Goal: Task Accomplishment & Management: Manage account settings

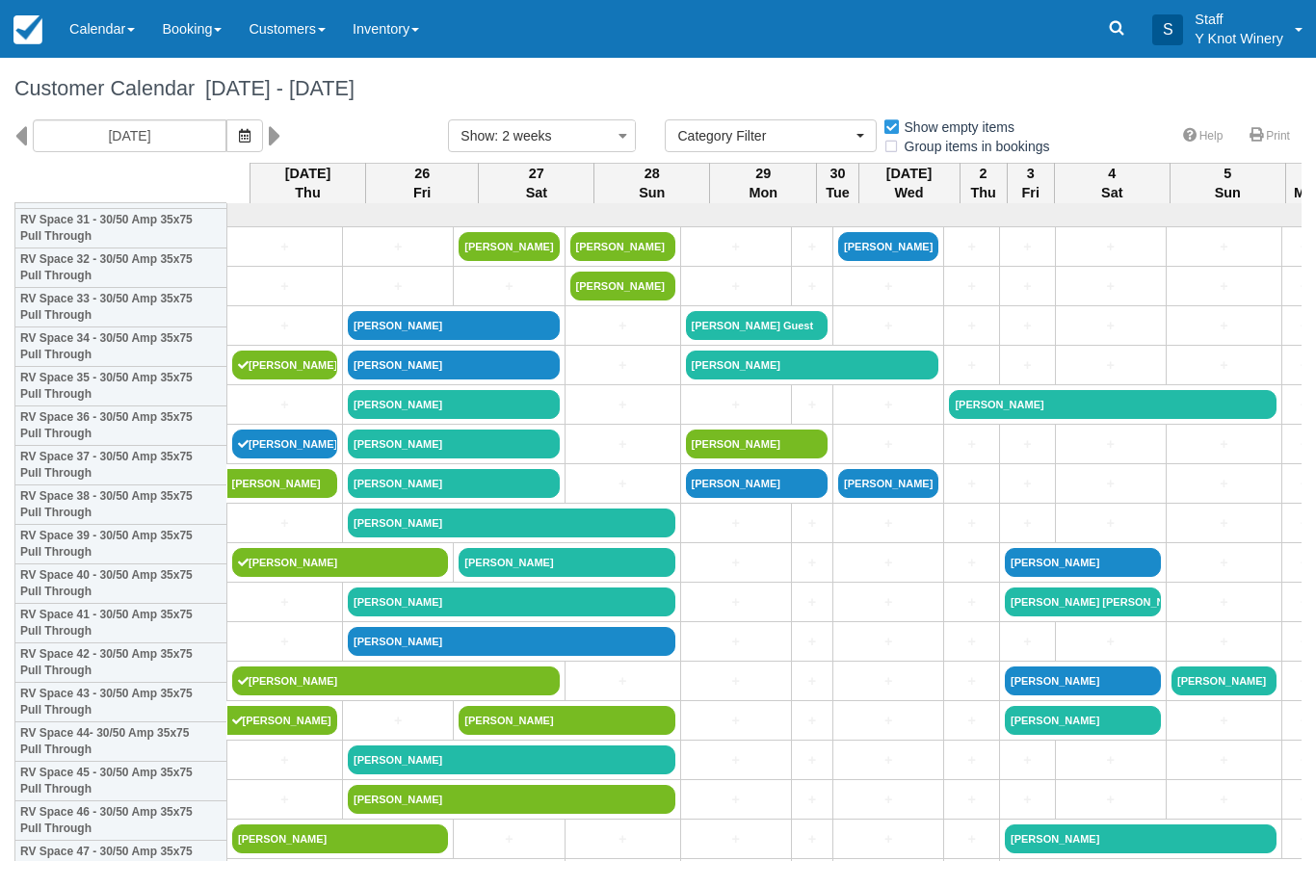
select select
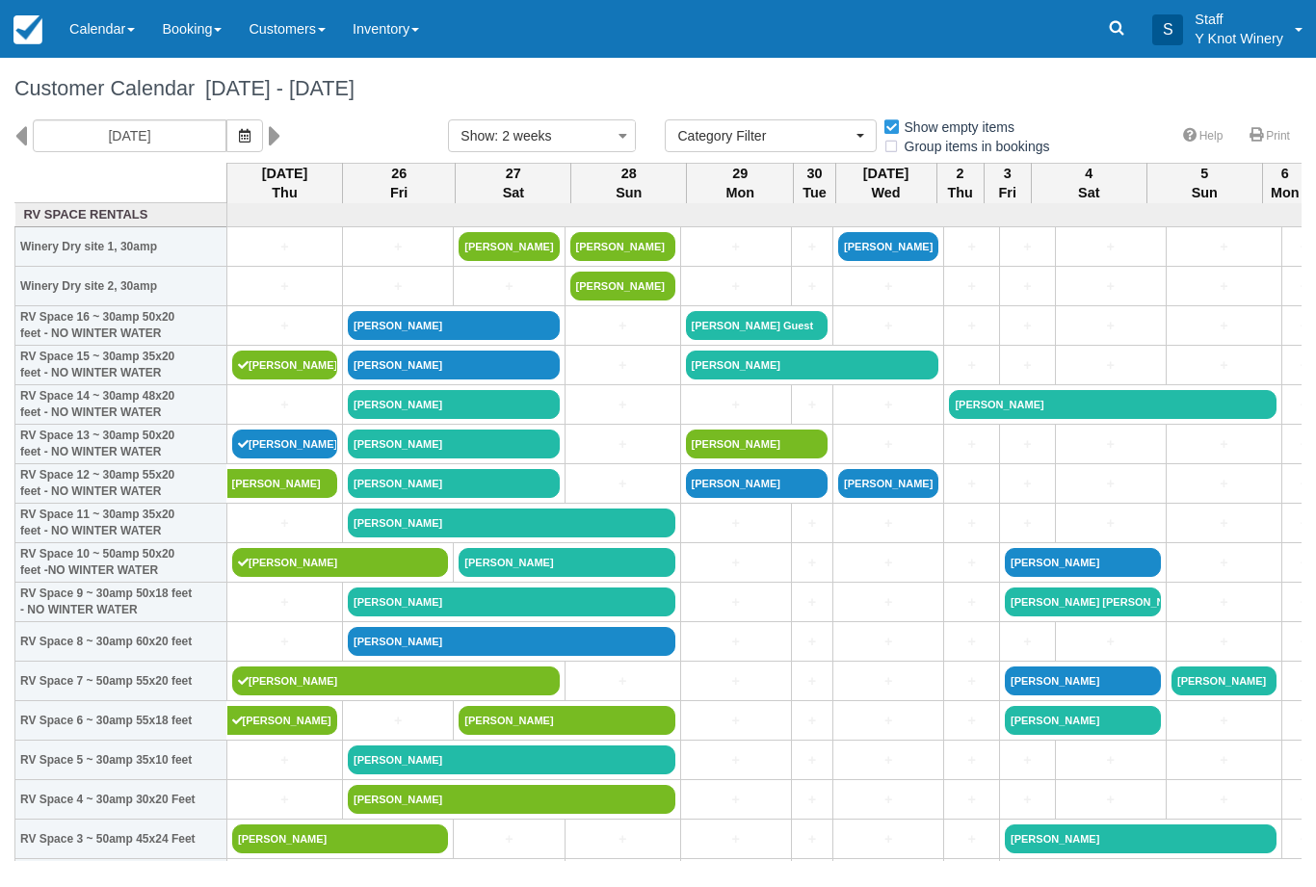
click at [389, 224] on link at bounding box center [908, 215] width 1352 height 18
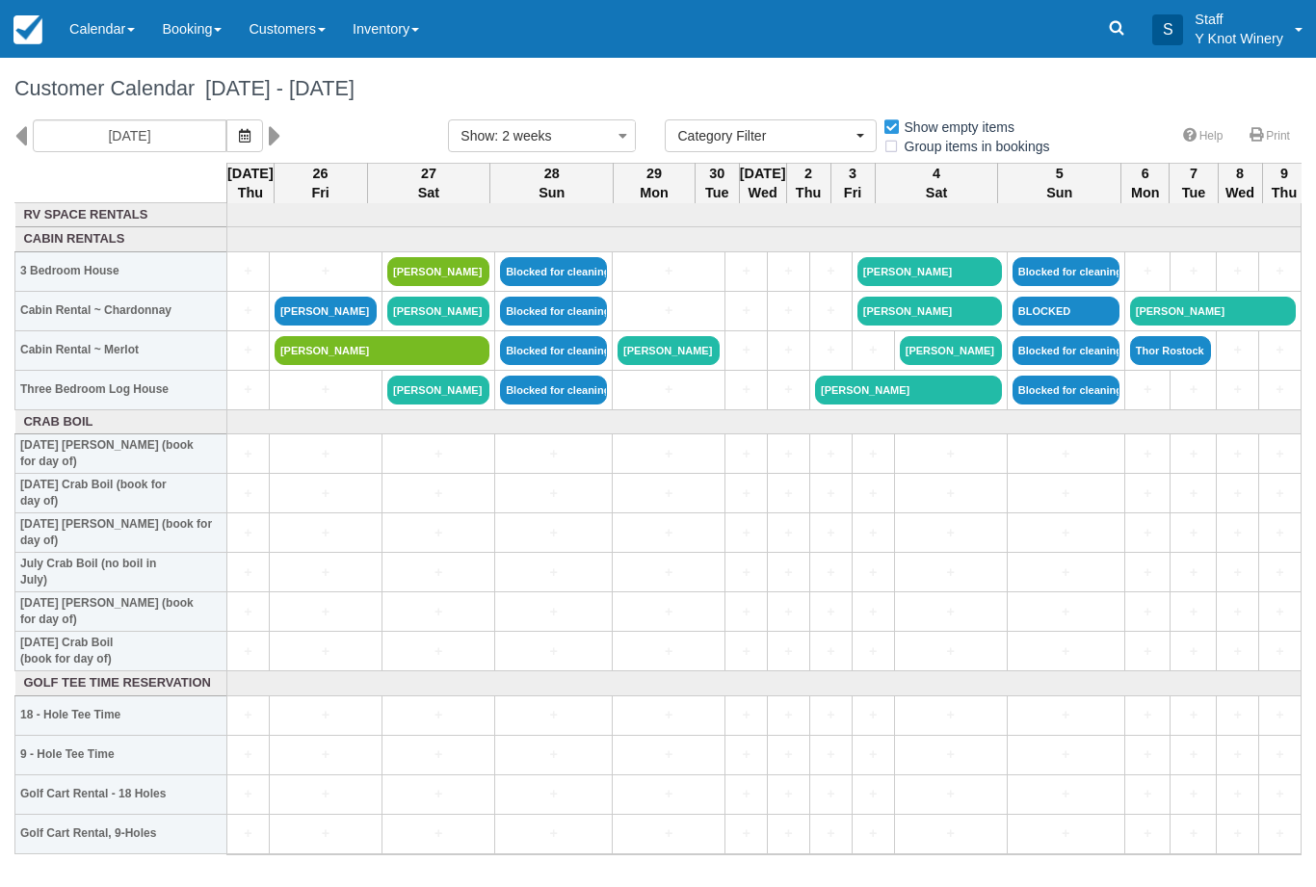
click at [117, 33] on link "Calendar" at bounding box center [102, 29] width 92 height 58
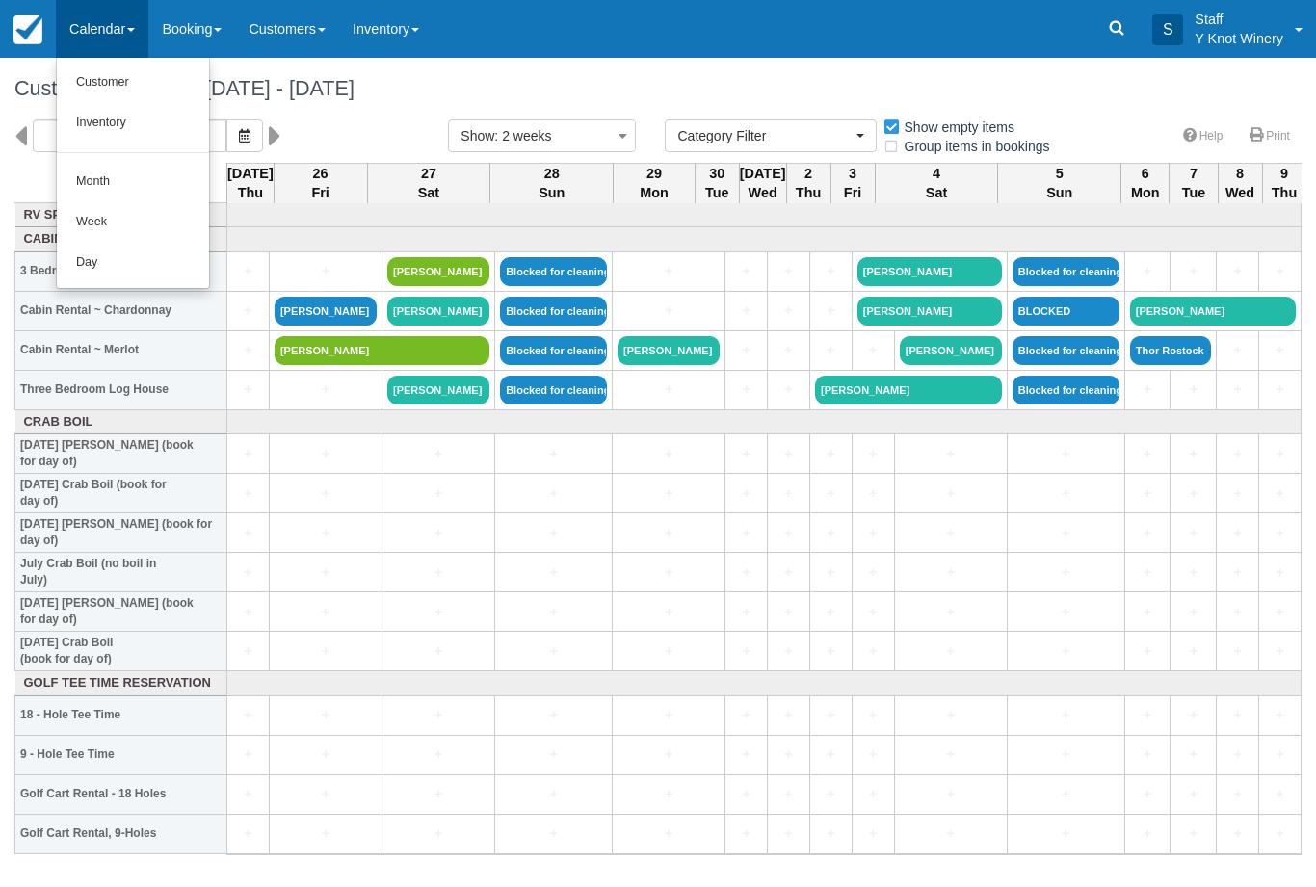
click at [122, 99] on link "Customer" at bounding box center [133, 83] width 152 height 40
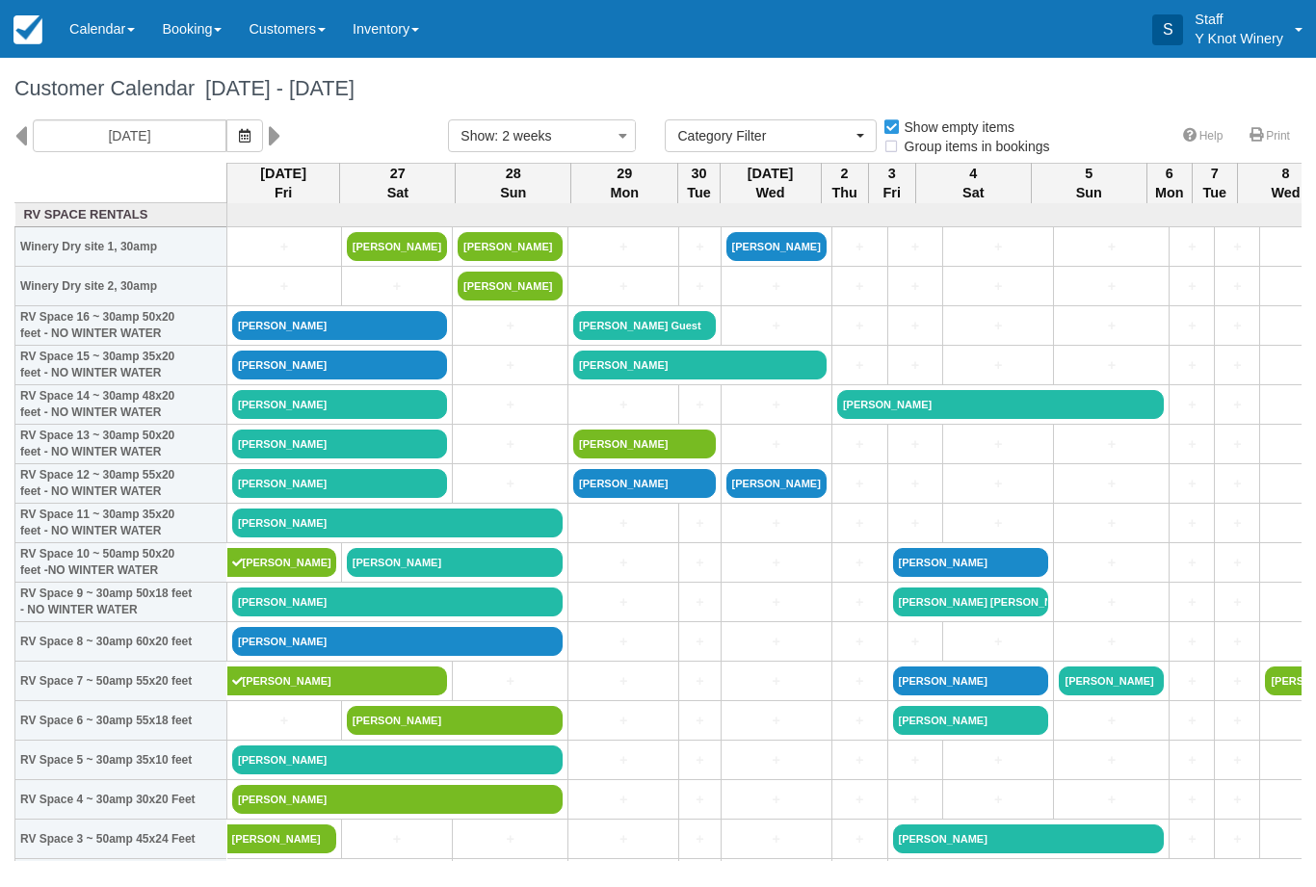
select select
click at [385, 297] on link "+" at bounding box center [397, 287] width 100 height 20
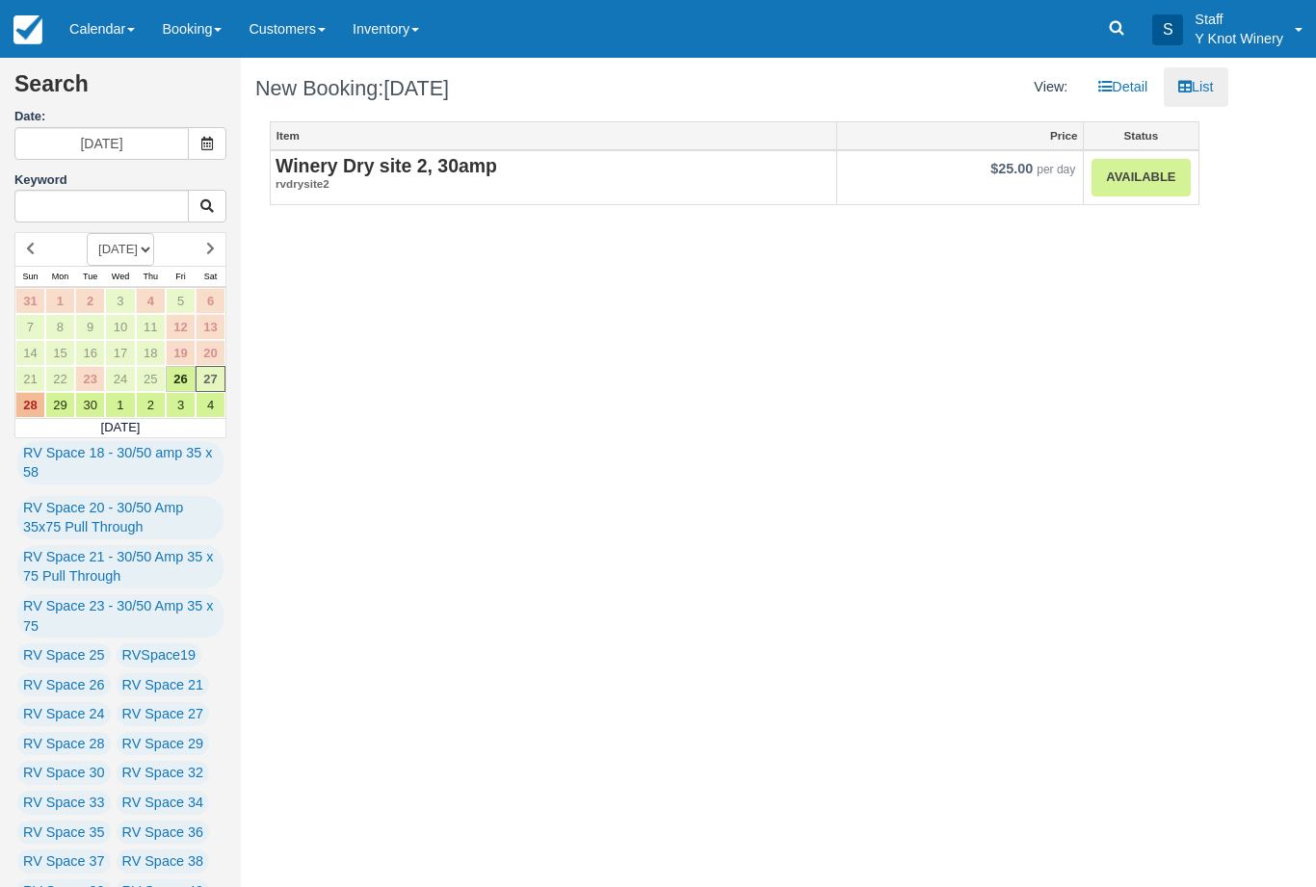
click at [1130, 181] on link "Available" at bounding box center [1141, 178] width 98 height 38
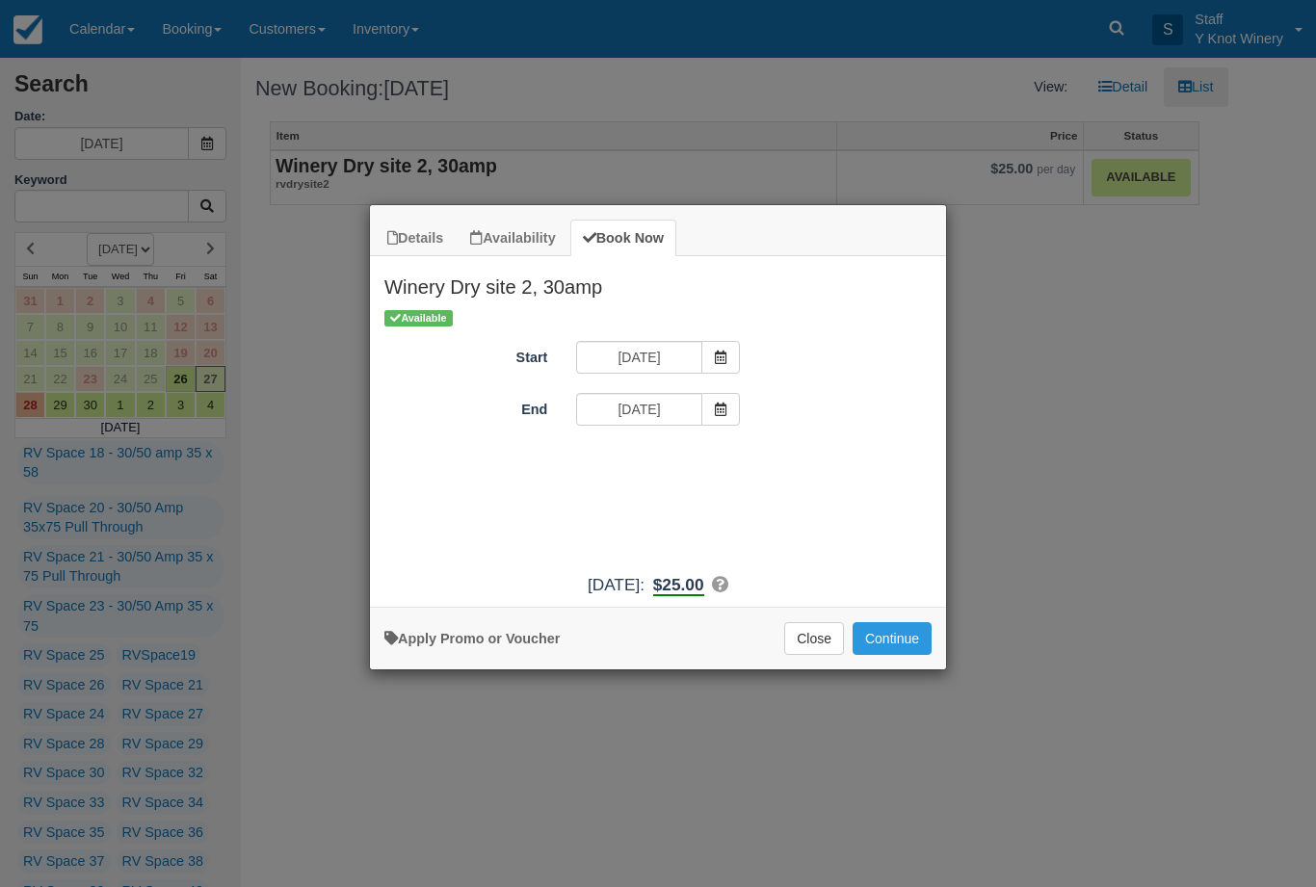
click at [908, 650] on button "Continue" at bounding box center [892, 638] width 79 height 33
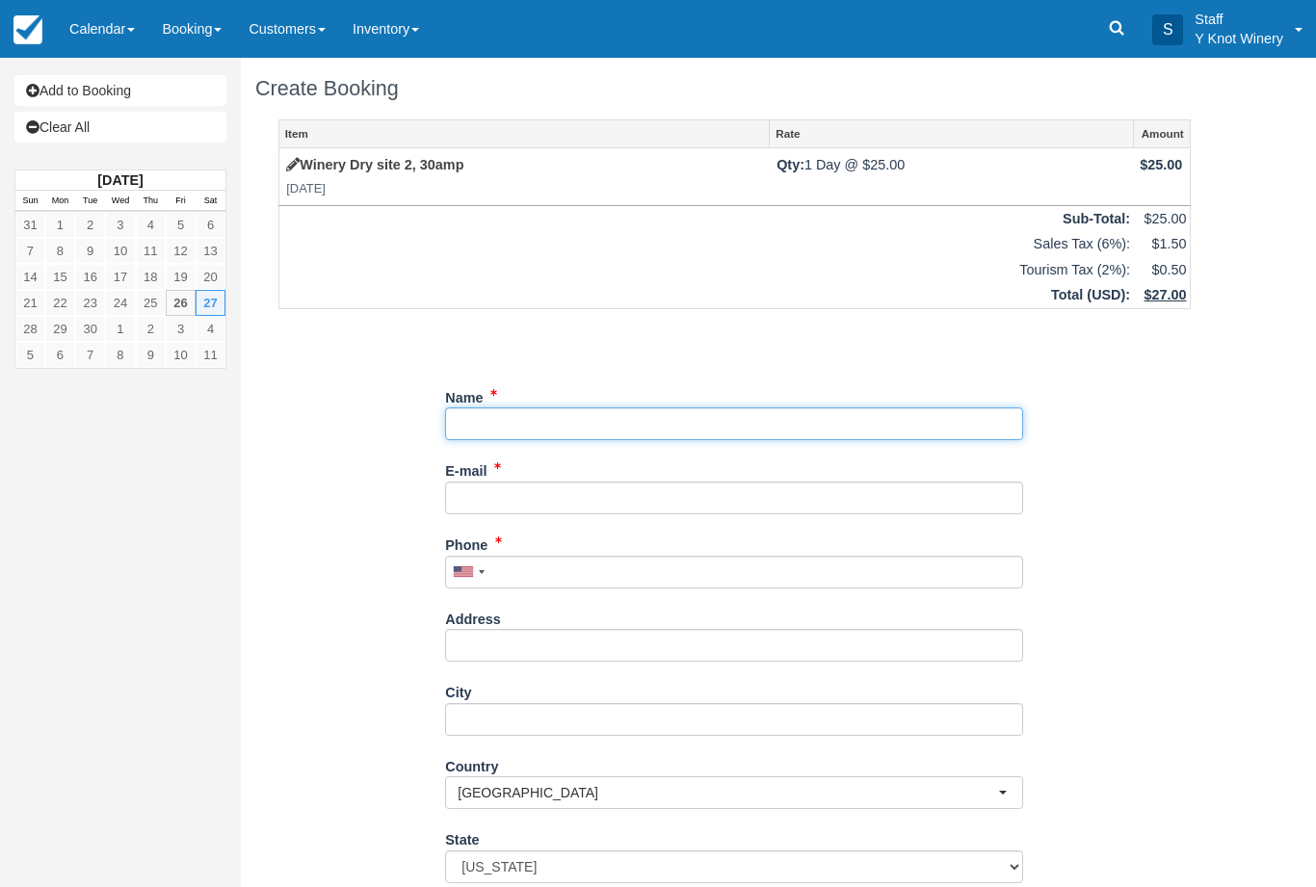
click at [483, 409] on input "Name" at bounding box center [734, 424] width 578 height 33
type input "Brooke jones"
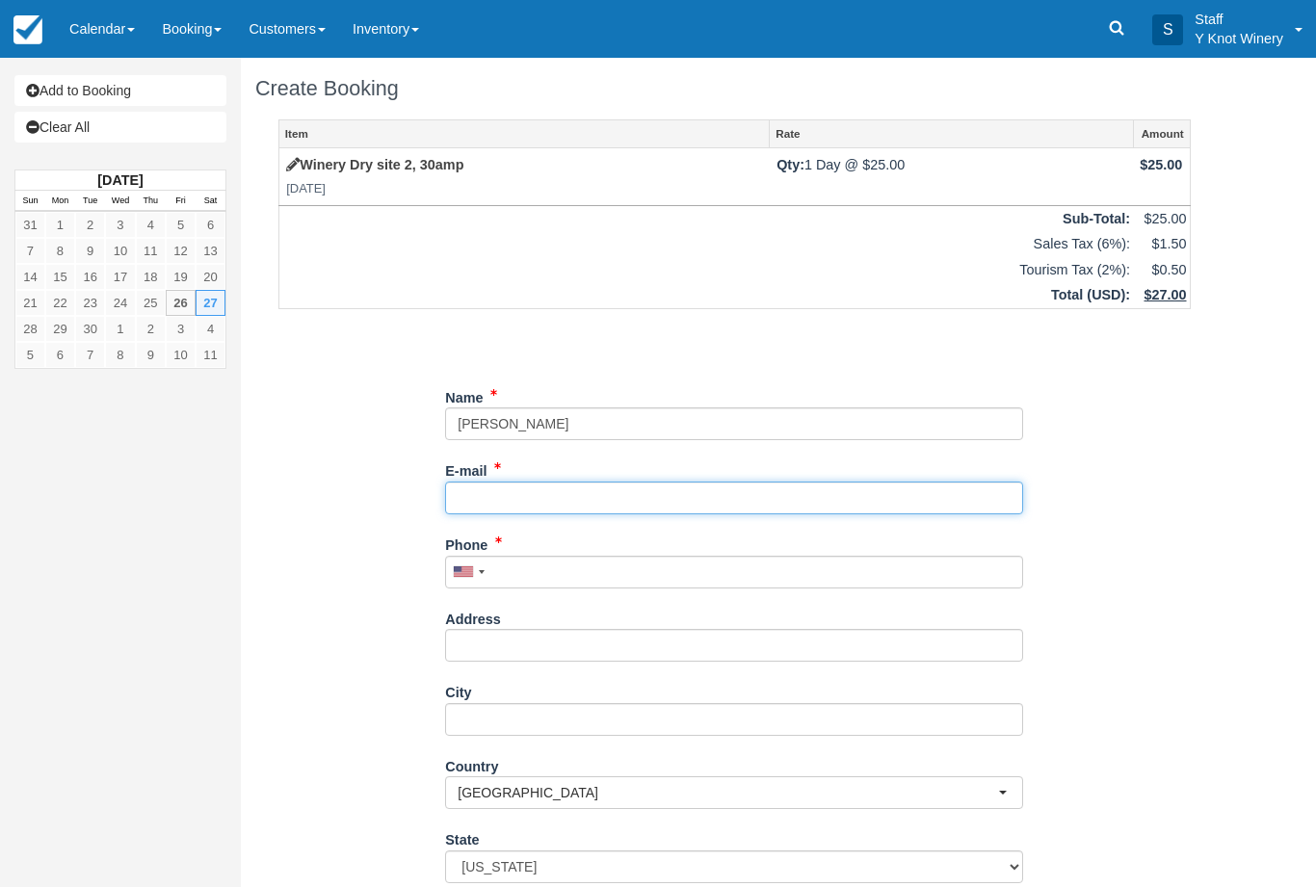
click at [491, 498] on input "E-mail" at bounding box center [734, 498] width 578 height 33
type input "brookemorganjones@gmail.com"
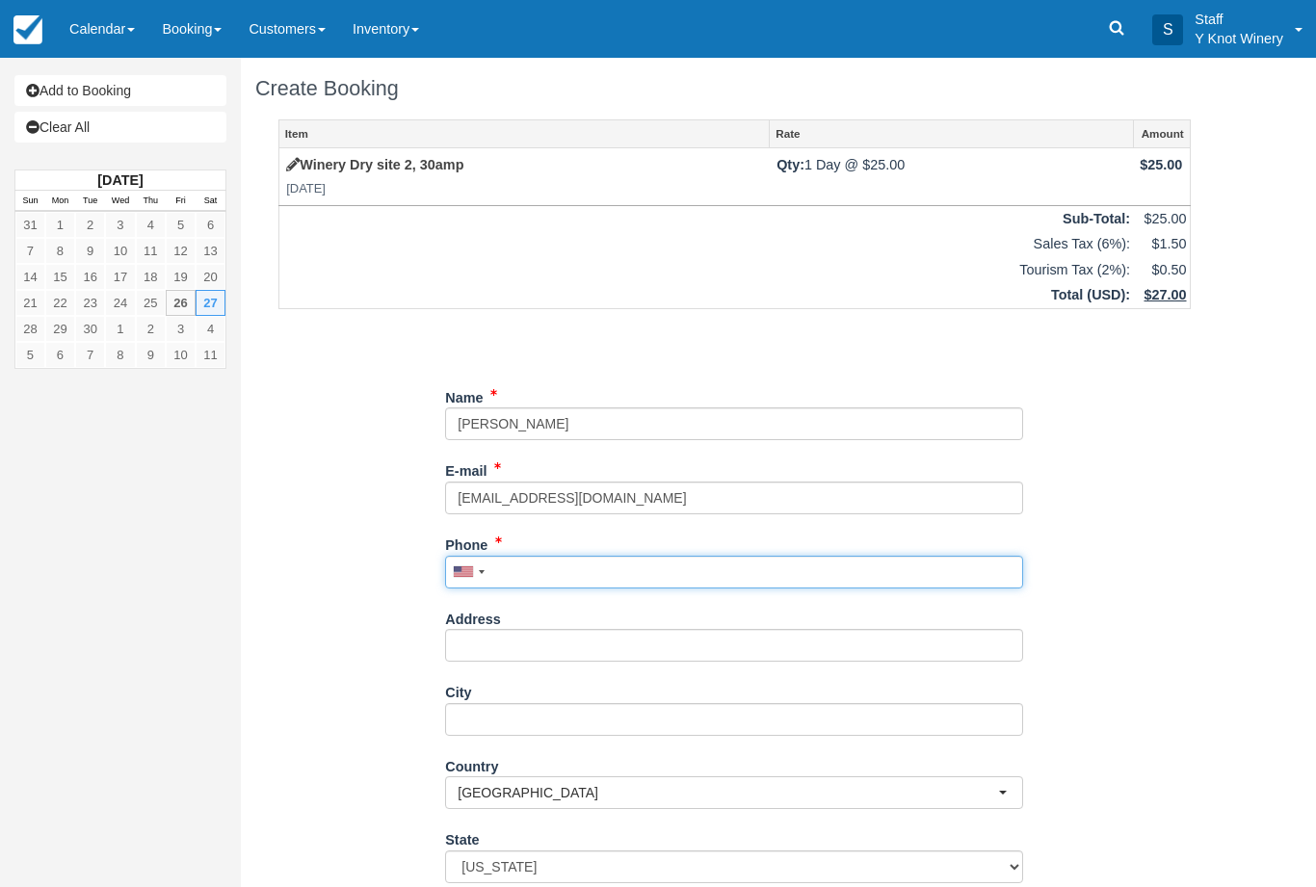
click at [517, 566] on input "Phone" at bounding box center [734, 572] width 578 height 33
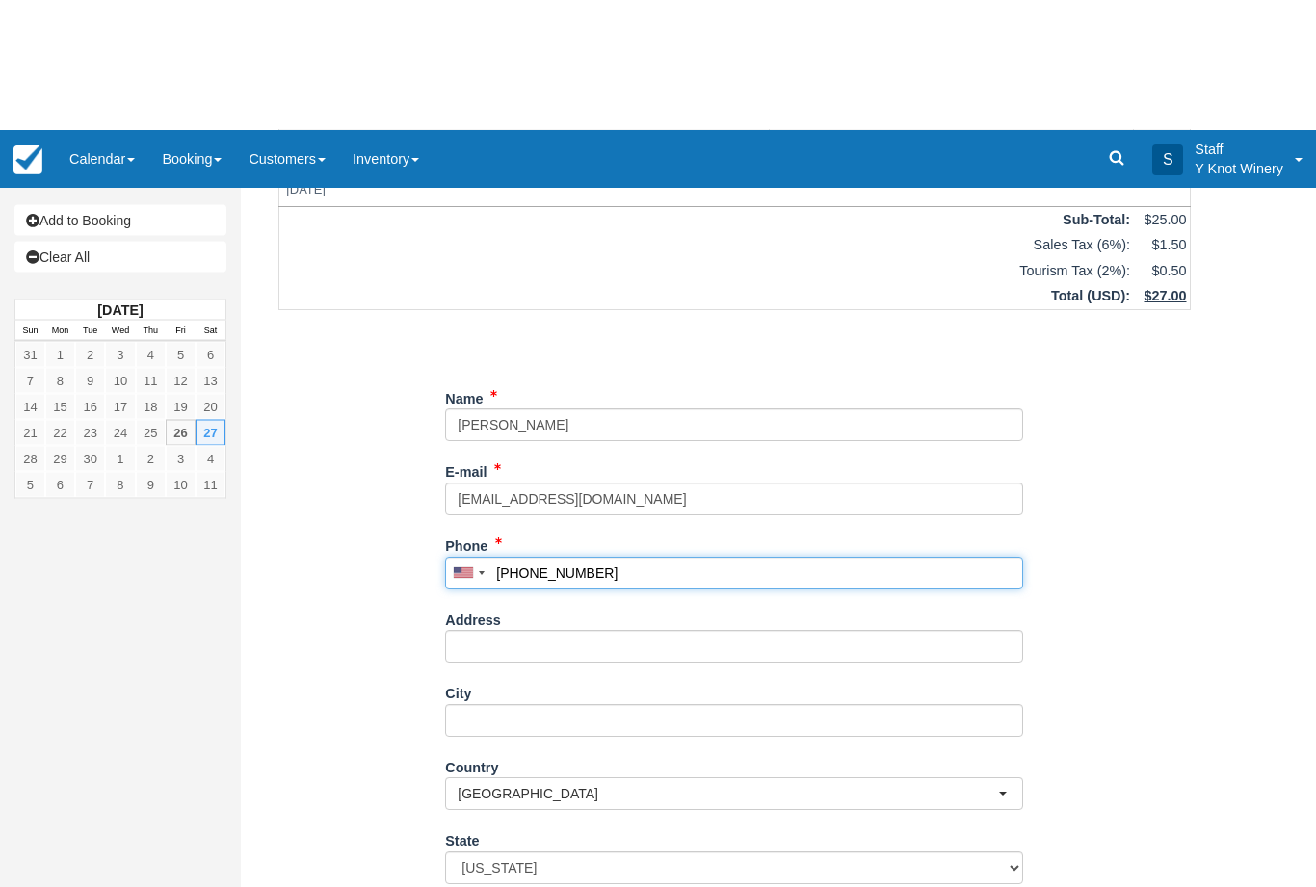
scroll to position [130, 0]
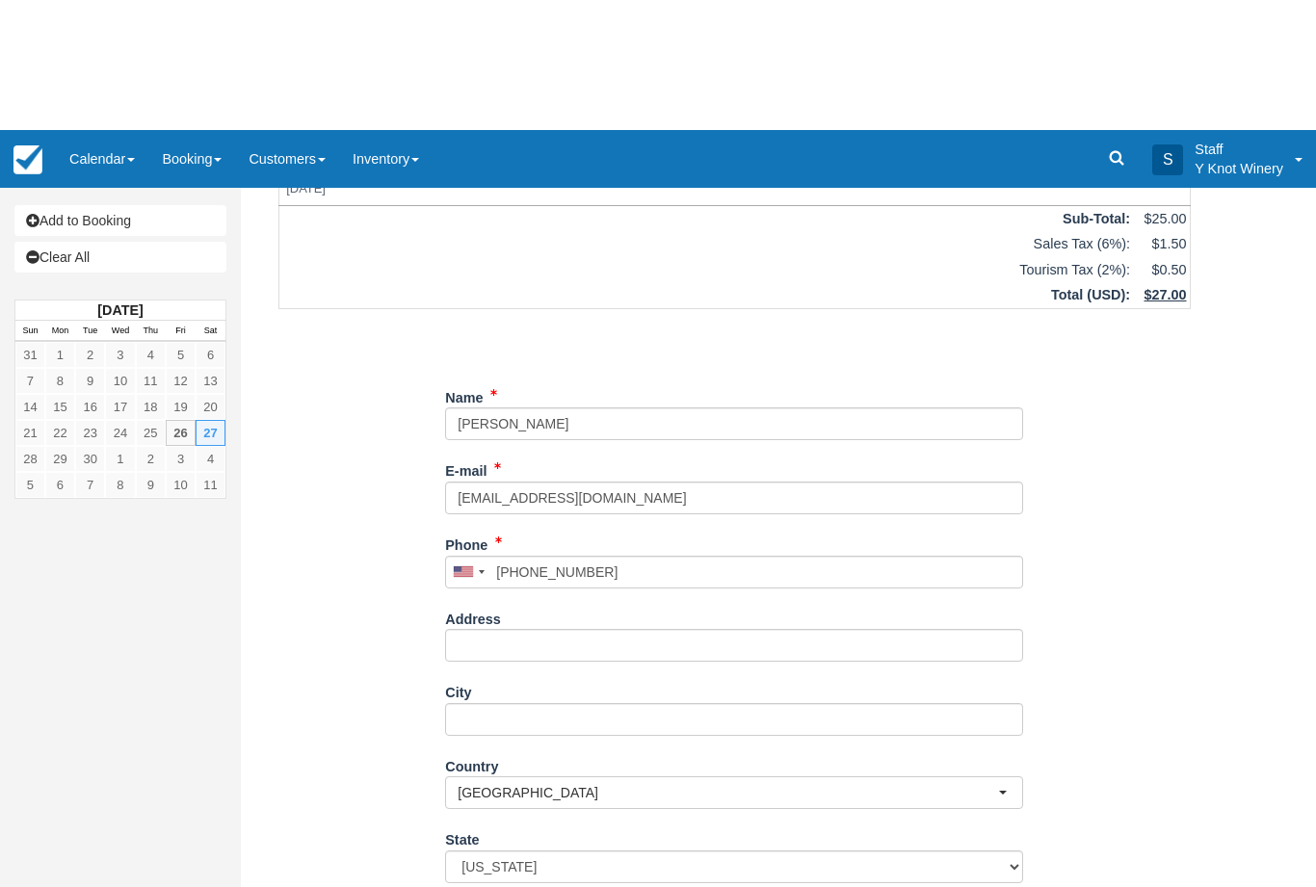
type input "+12086296721"
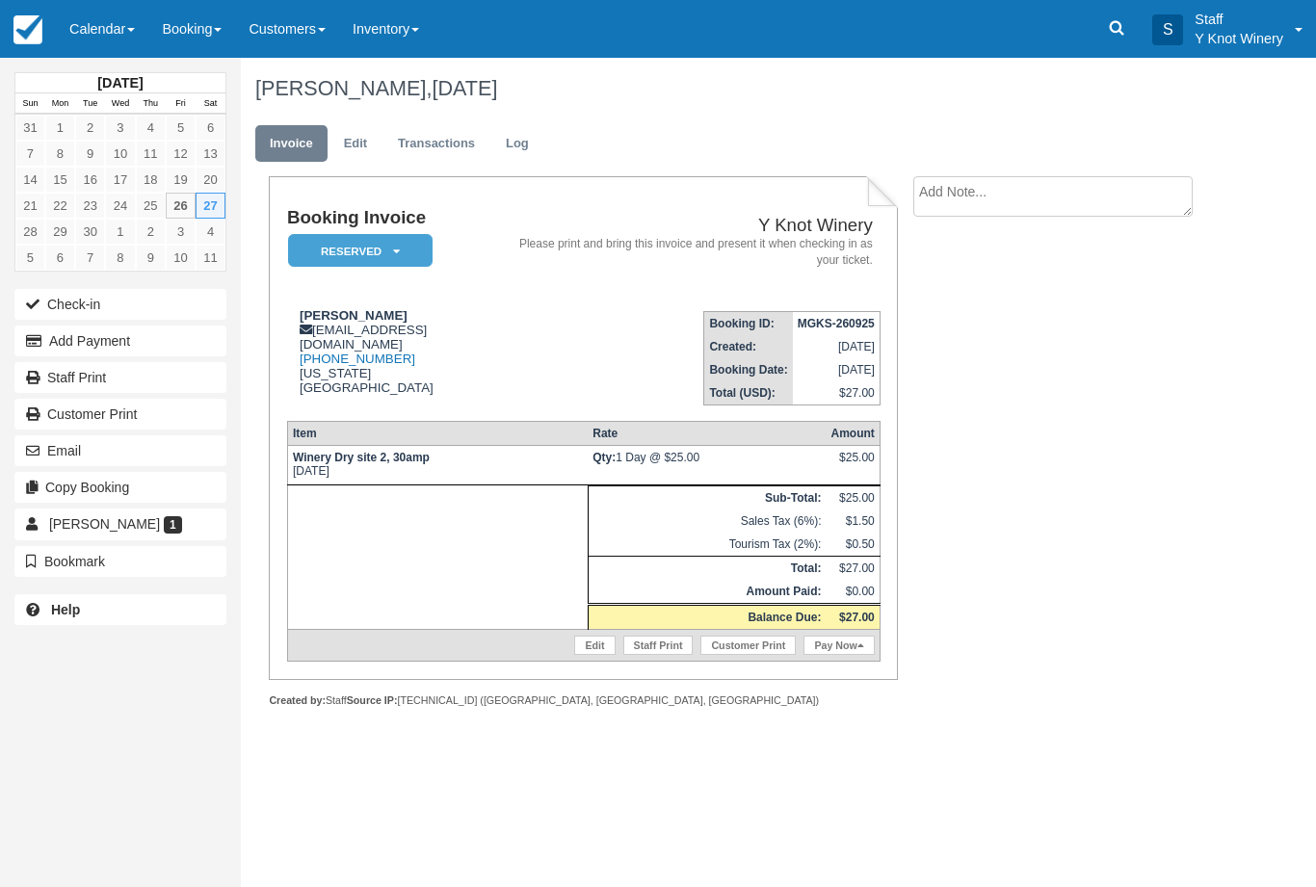
click at [114, 29] on link "Calendar" at bounding box center [102, 29] width 92 height 58
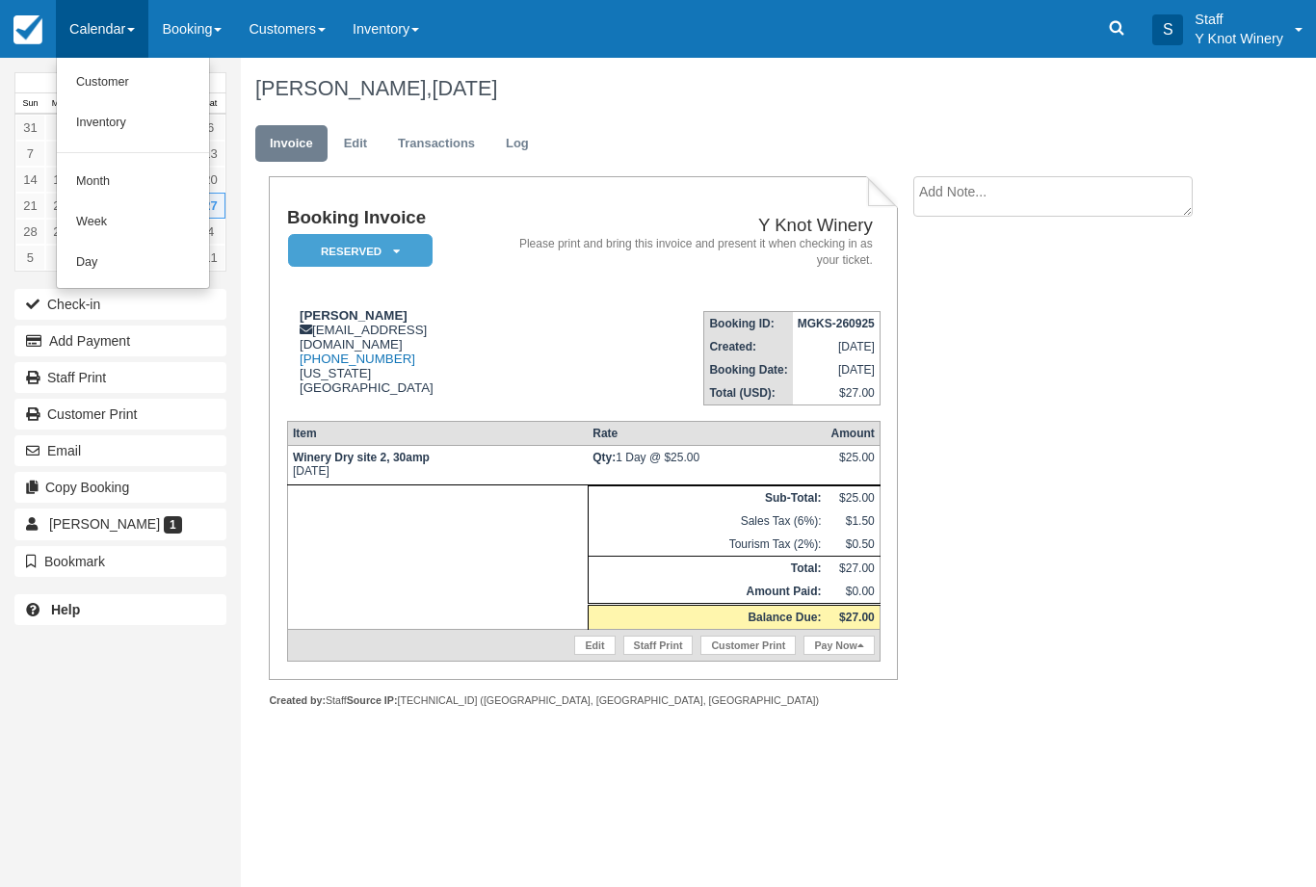
click at [133, 64] on link "Customer" at bounding box center [133, 83] width 152 height 40
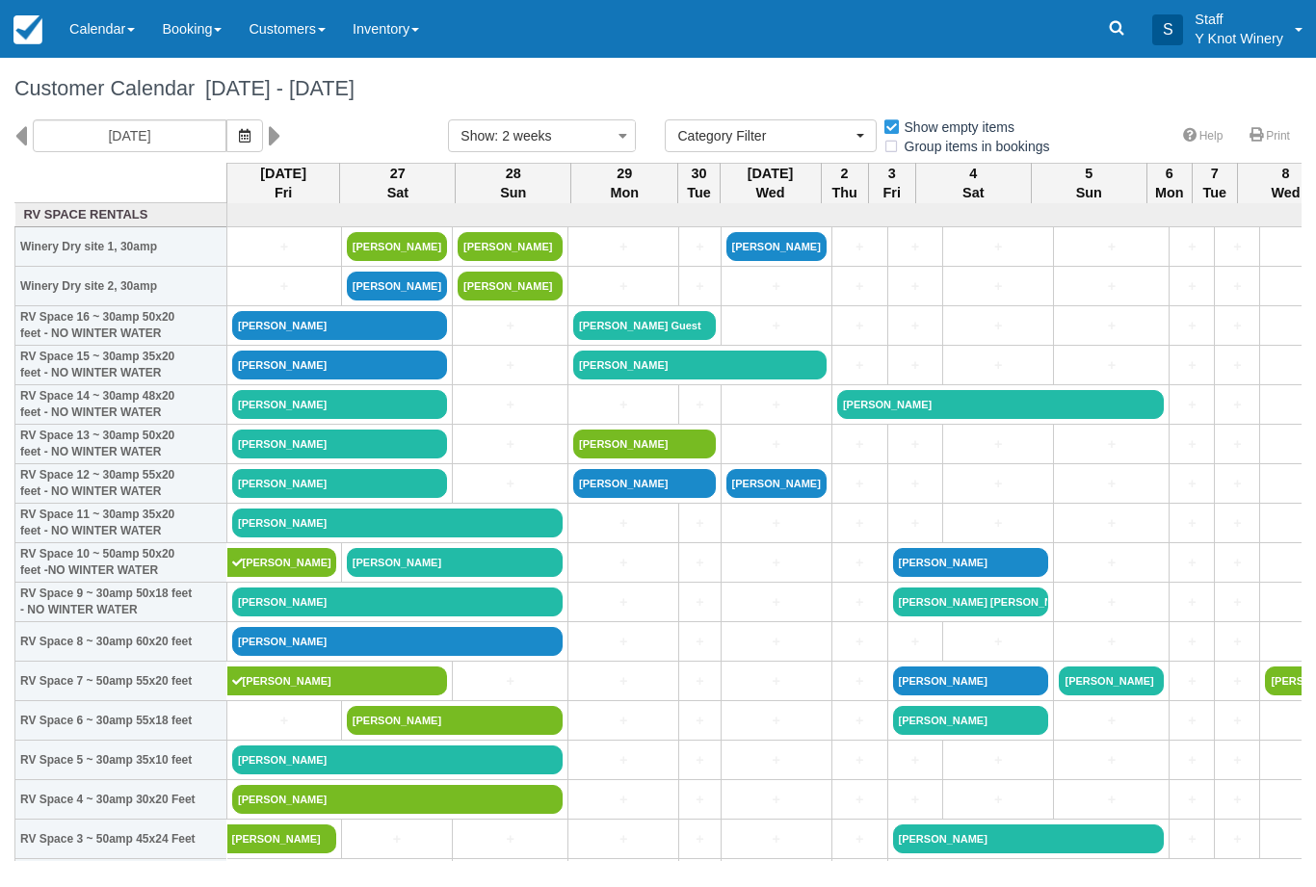
select select
click at [395, 301] on link "[PERSON_NAME]" at bounding box center [397, 286] width 100 height 29
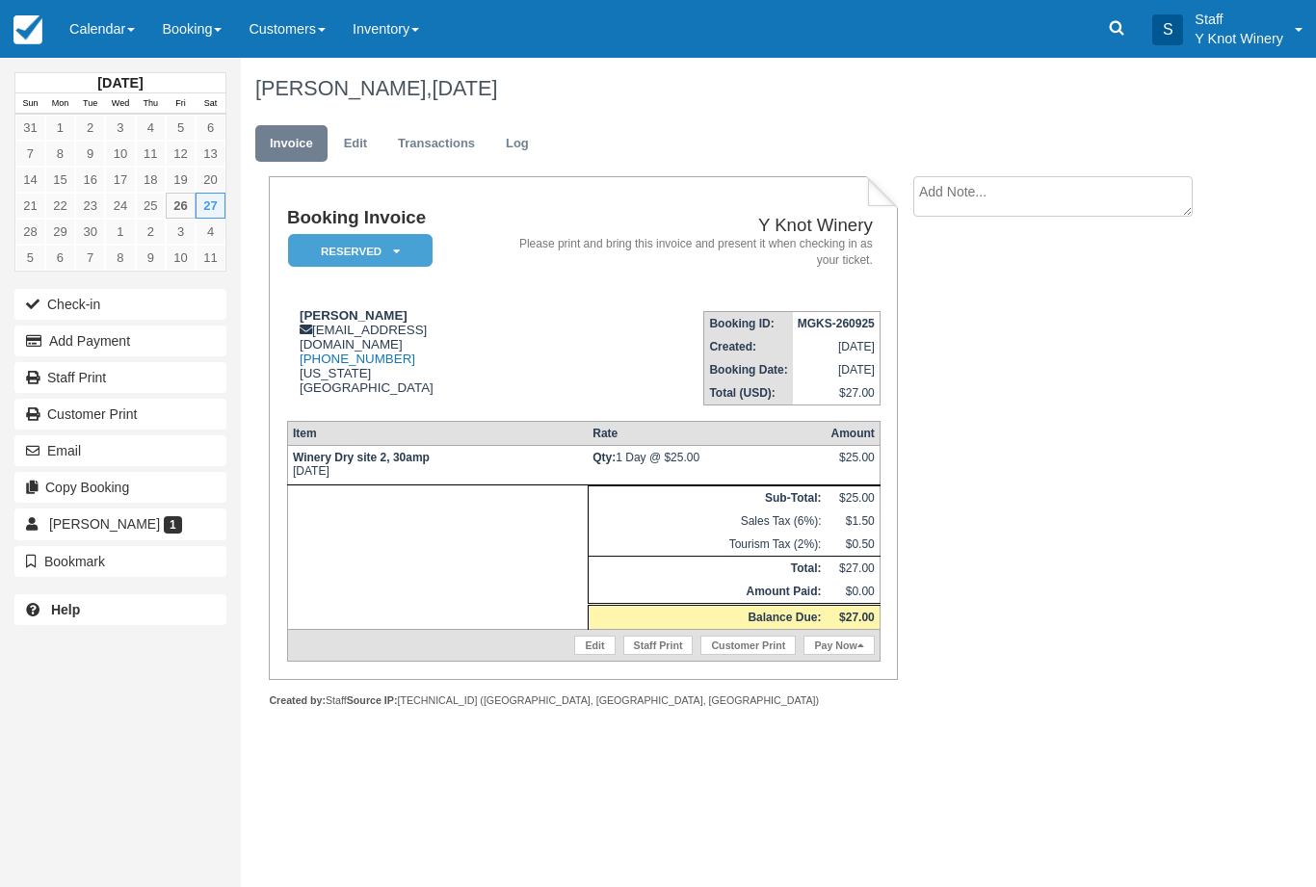
click at [142, 41] on link "Calendar" at bounding box center [102, 29] width 92 height 58
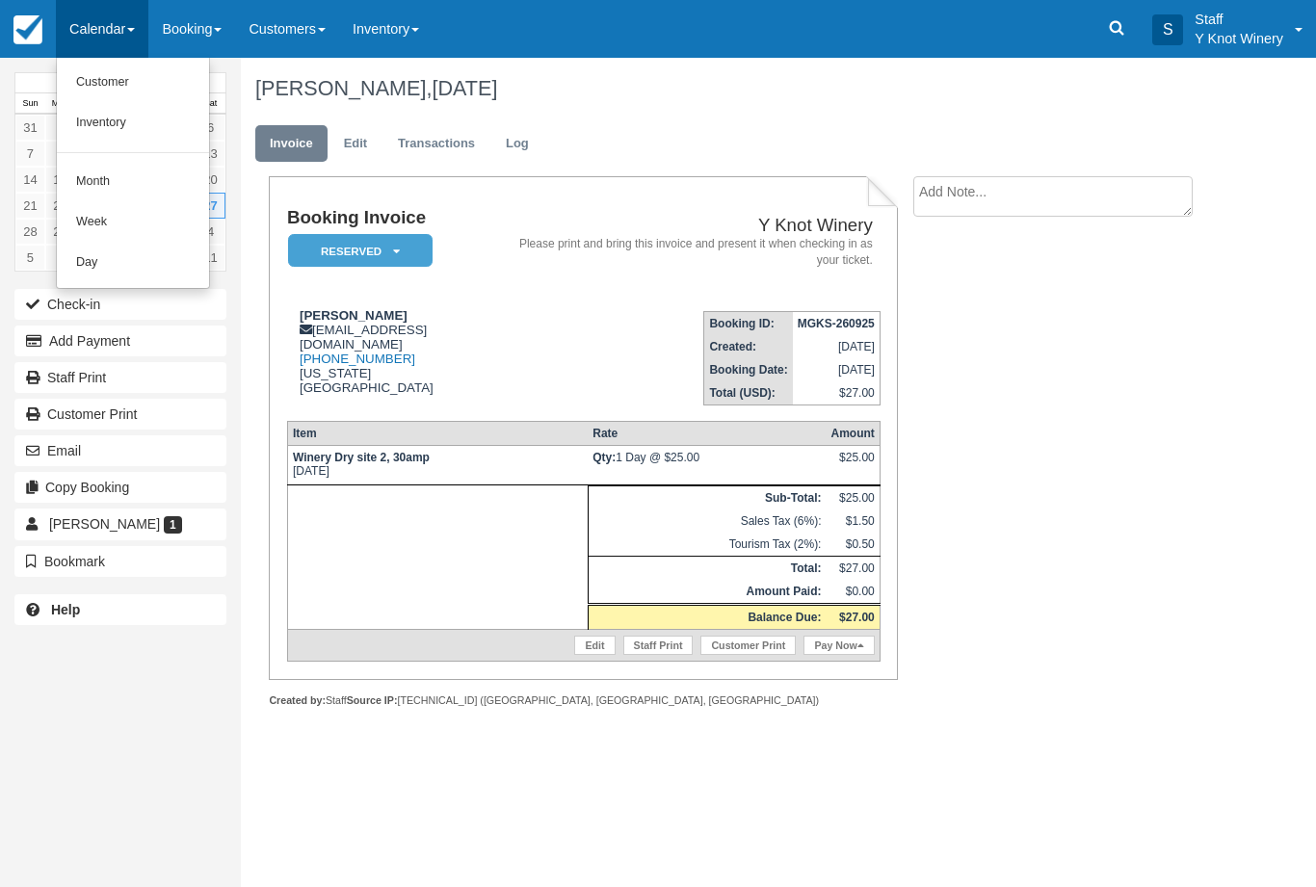
click at [119, 72] on link "Customer" at bounding box center [133, 83] width 152 height 40
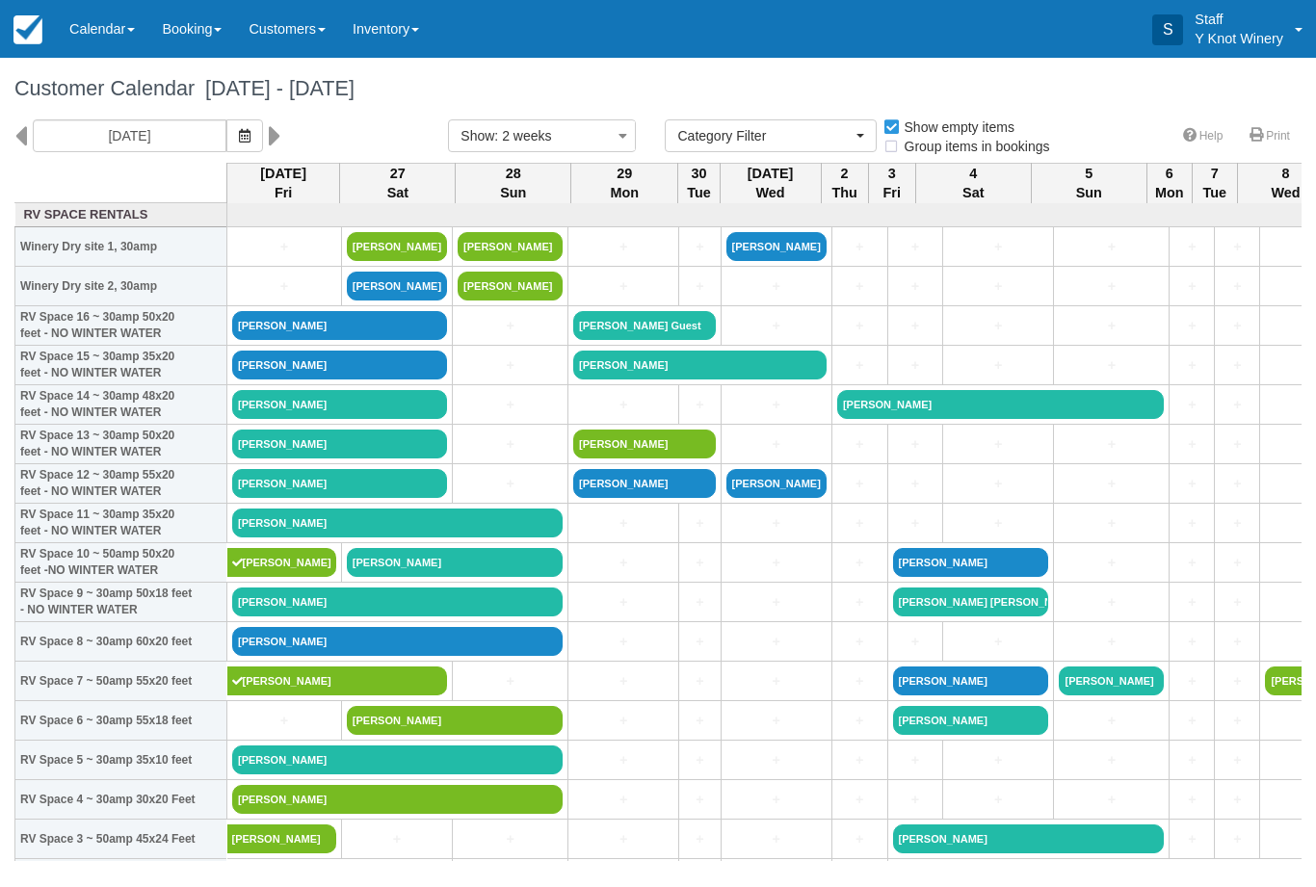
select select
click at [239, 139] on icon "button" at bounding box center [245, 135] width 12 height 13
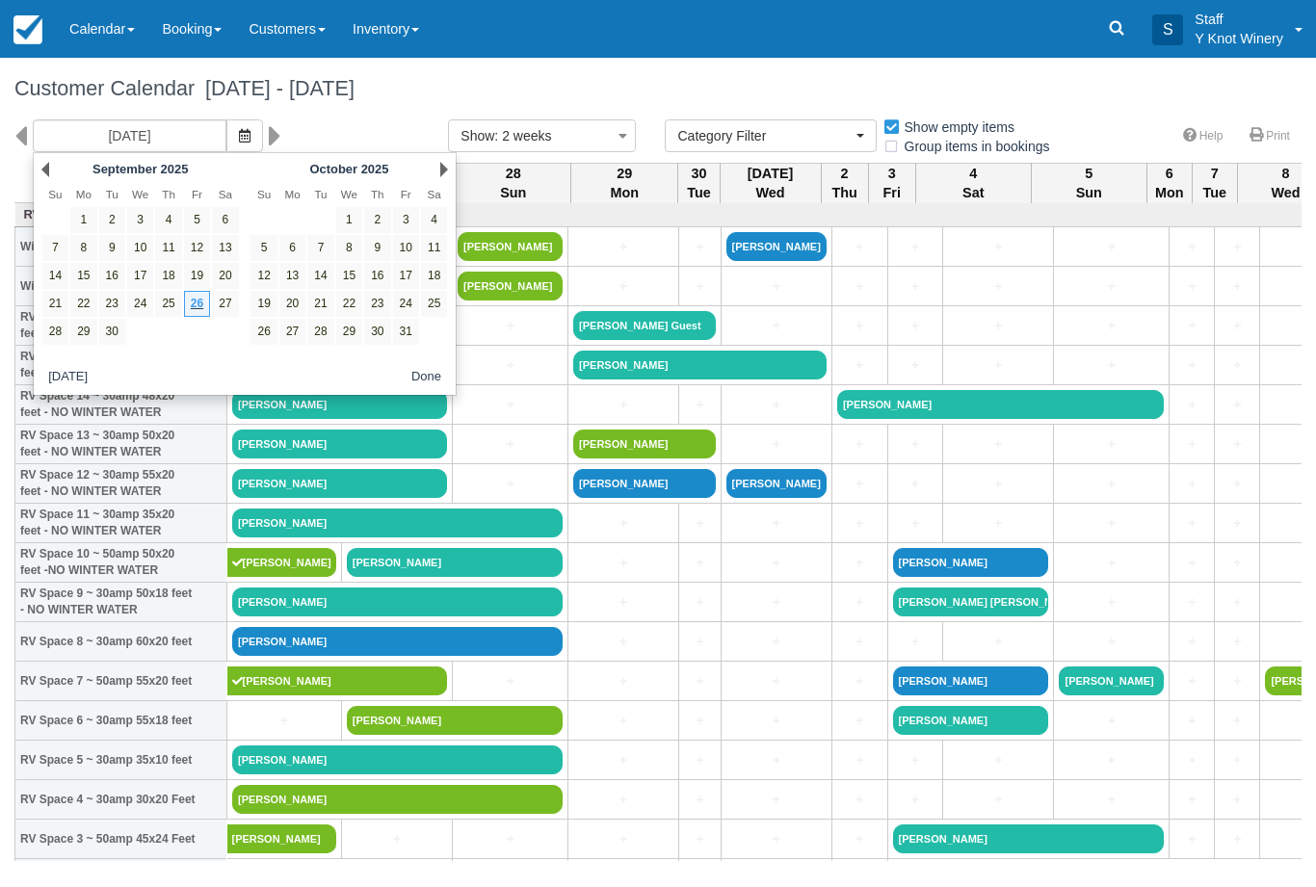
click at [400, 283] on link "17" at bounding box center [406, 276] width 26 height 26
type input "10/17/25"
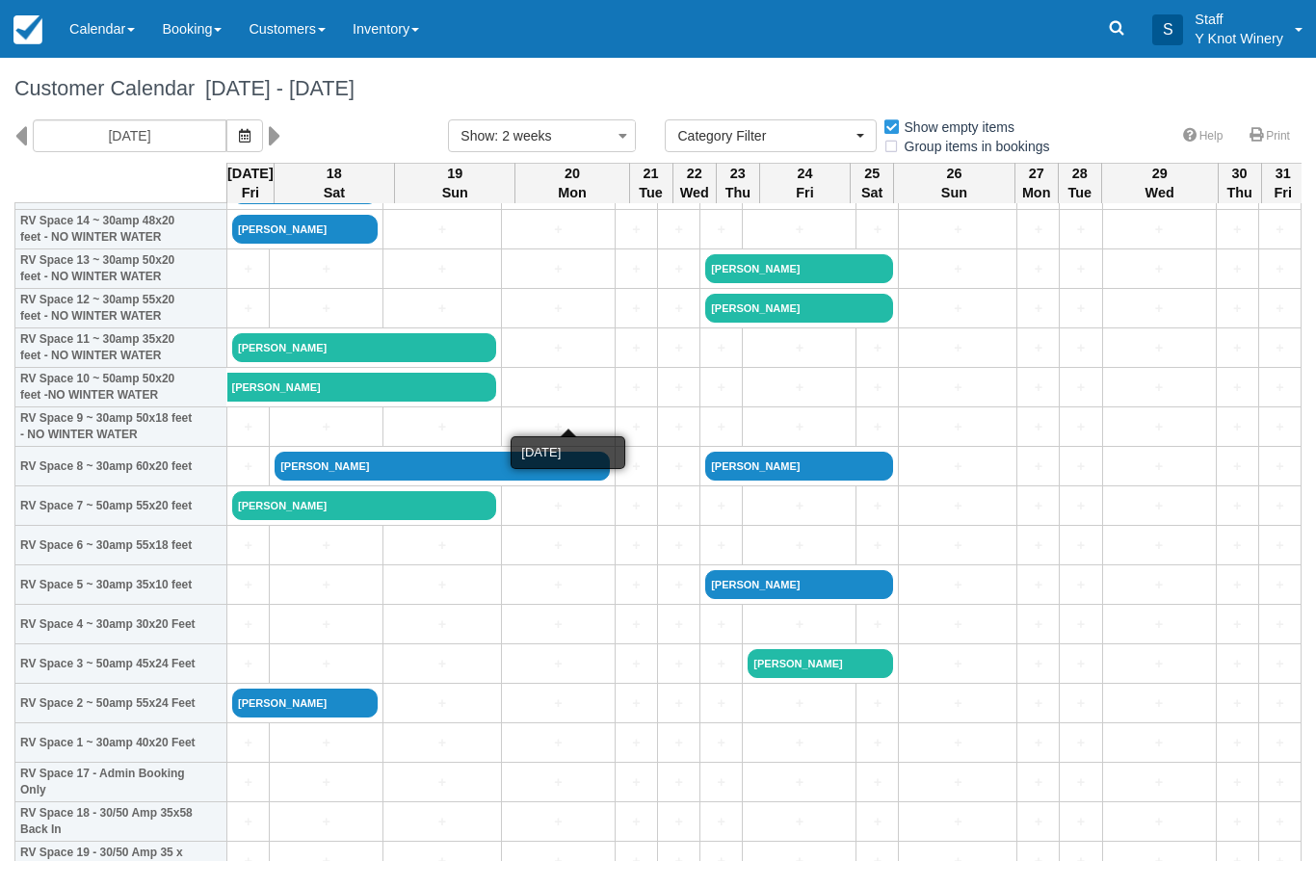
scroll to position [174, 0]
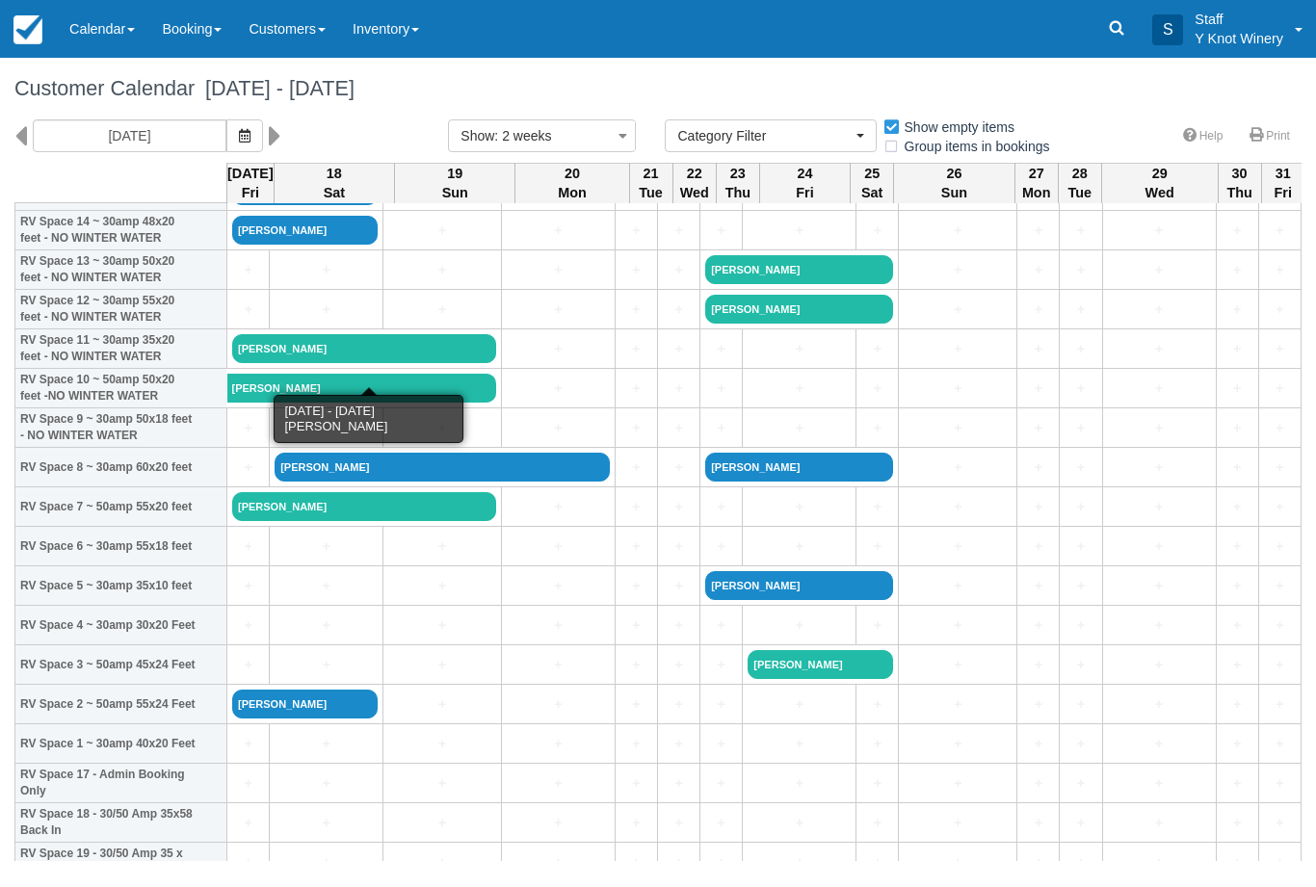
click at [333, 363] on link "Terry d Kortum" at bounding box center [364, 348] width 264 height 29
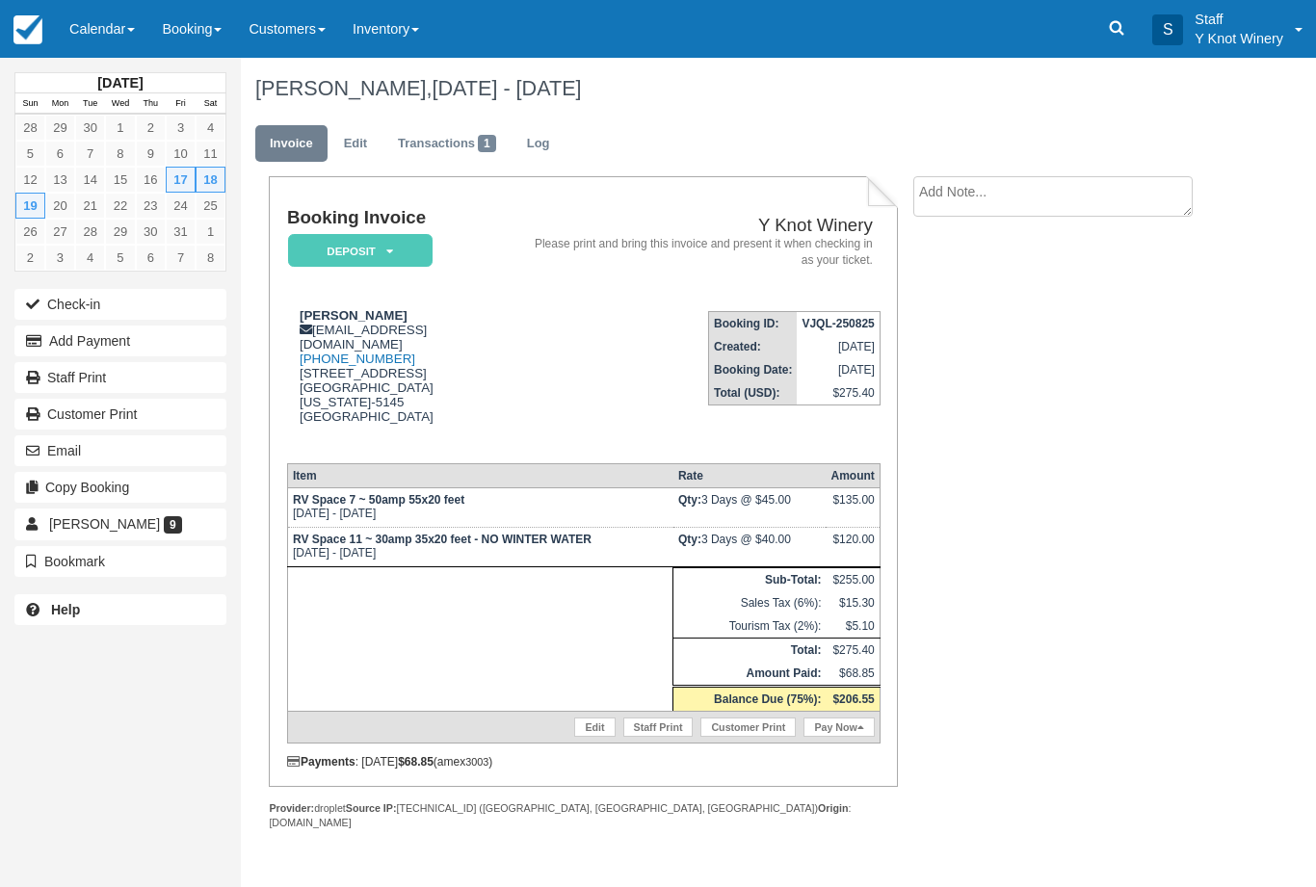
click at [362, 148] on link "Edit" at bounding box center [356, 144] width 52 height 38
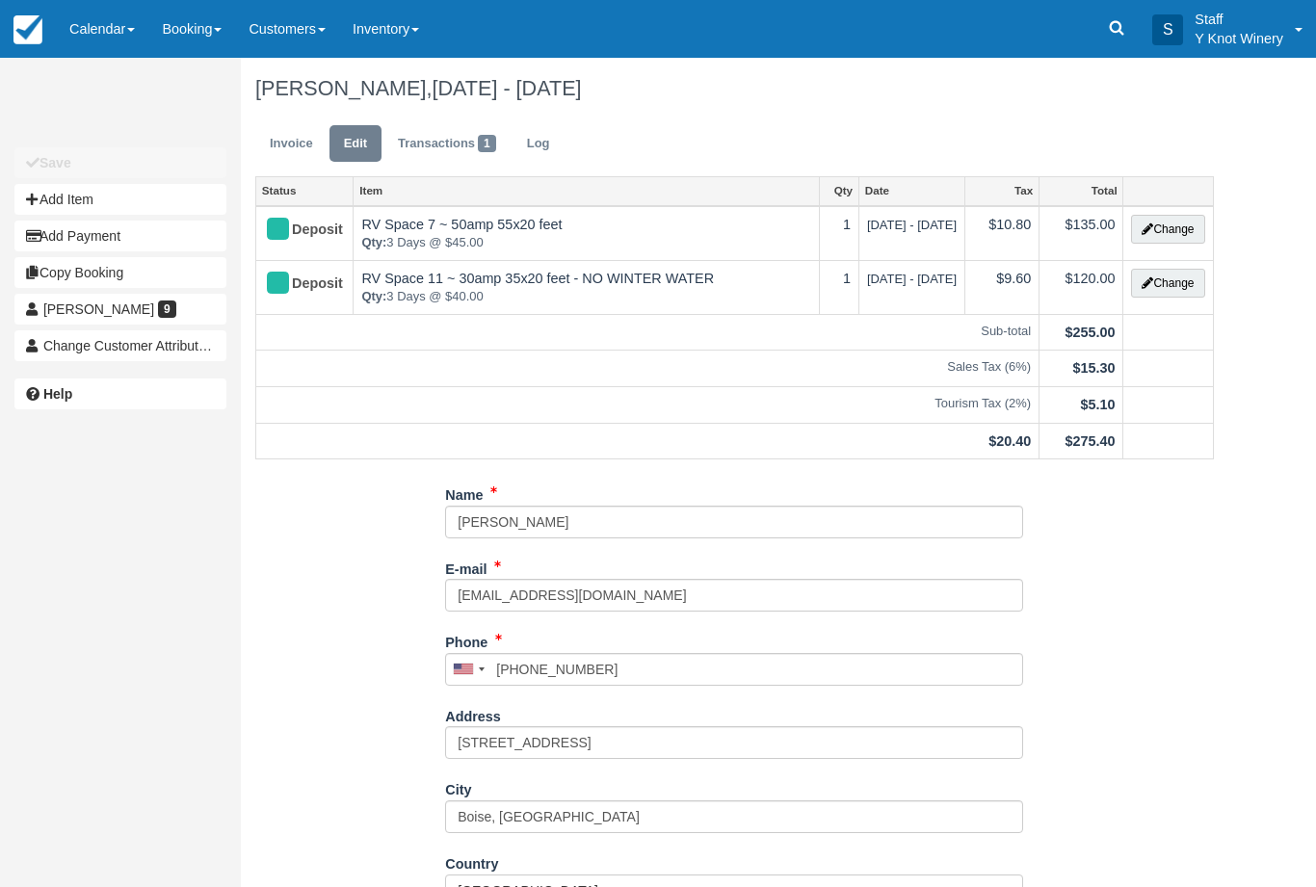
click at [1161, 227] on button "Change" at bounding box center [1167, 229] width 73 height 29
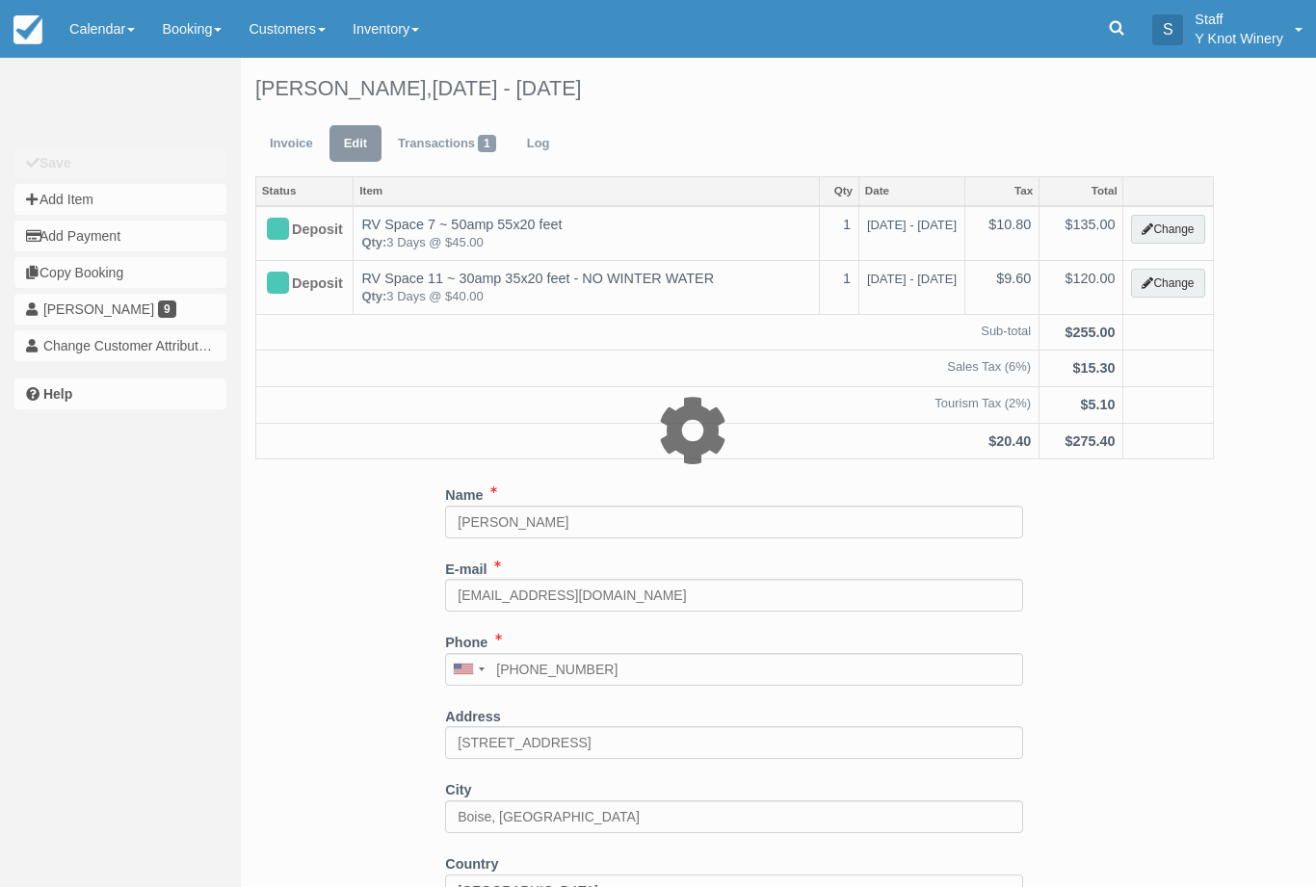
type input "135.00"
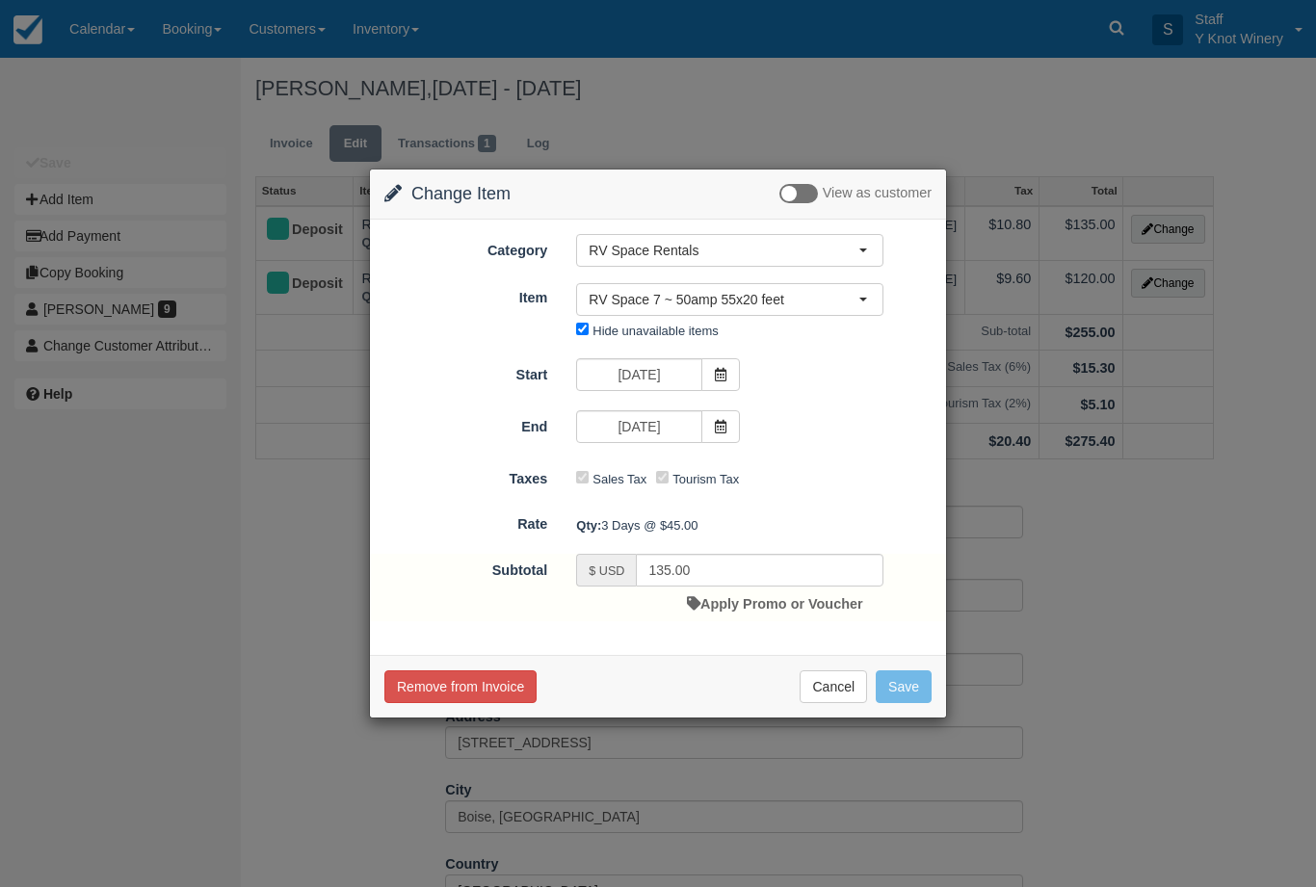
click at [720, 370] on icon at bounding box center [720, 374] width 13 height 13
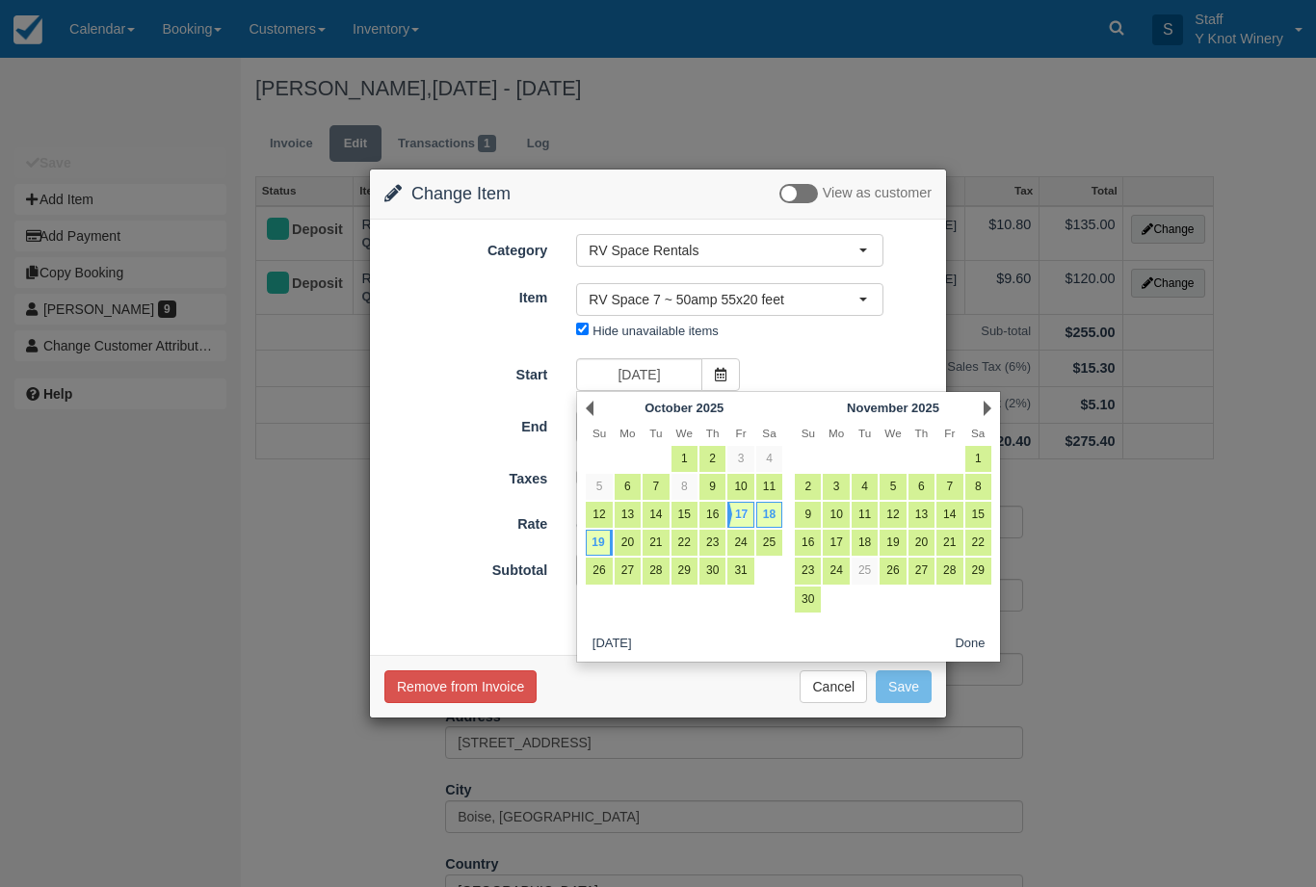
click at [737, 541] on link "24" at bounding box center [740, 543] width 26 height 26
type input "10/24/25"
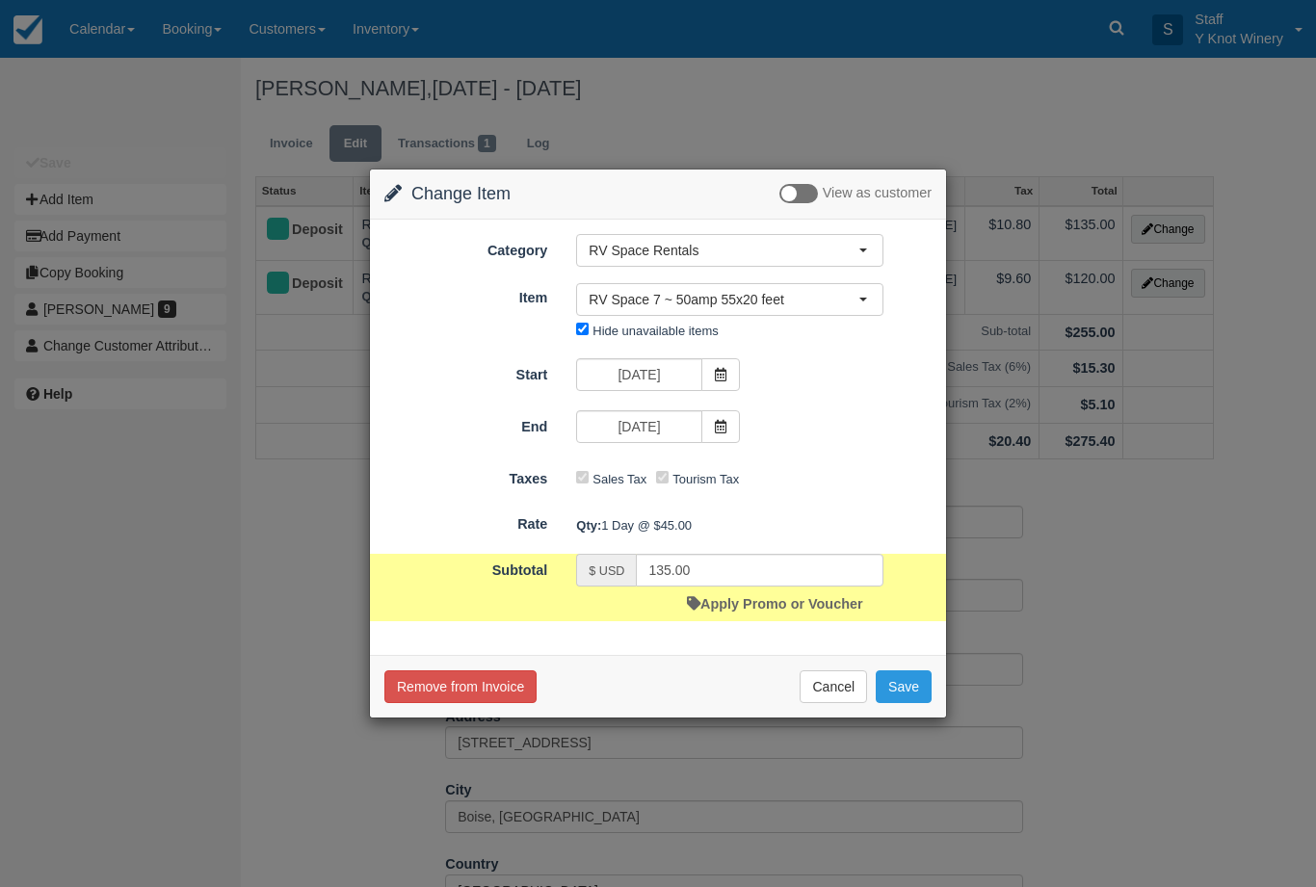
type input "45.00"
click at [736, 427] on span at bounding box center [720, 426] width 39 height 33
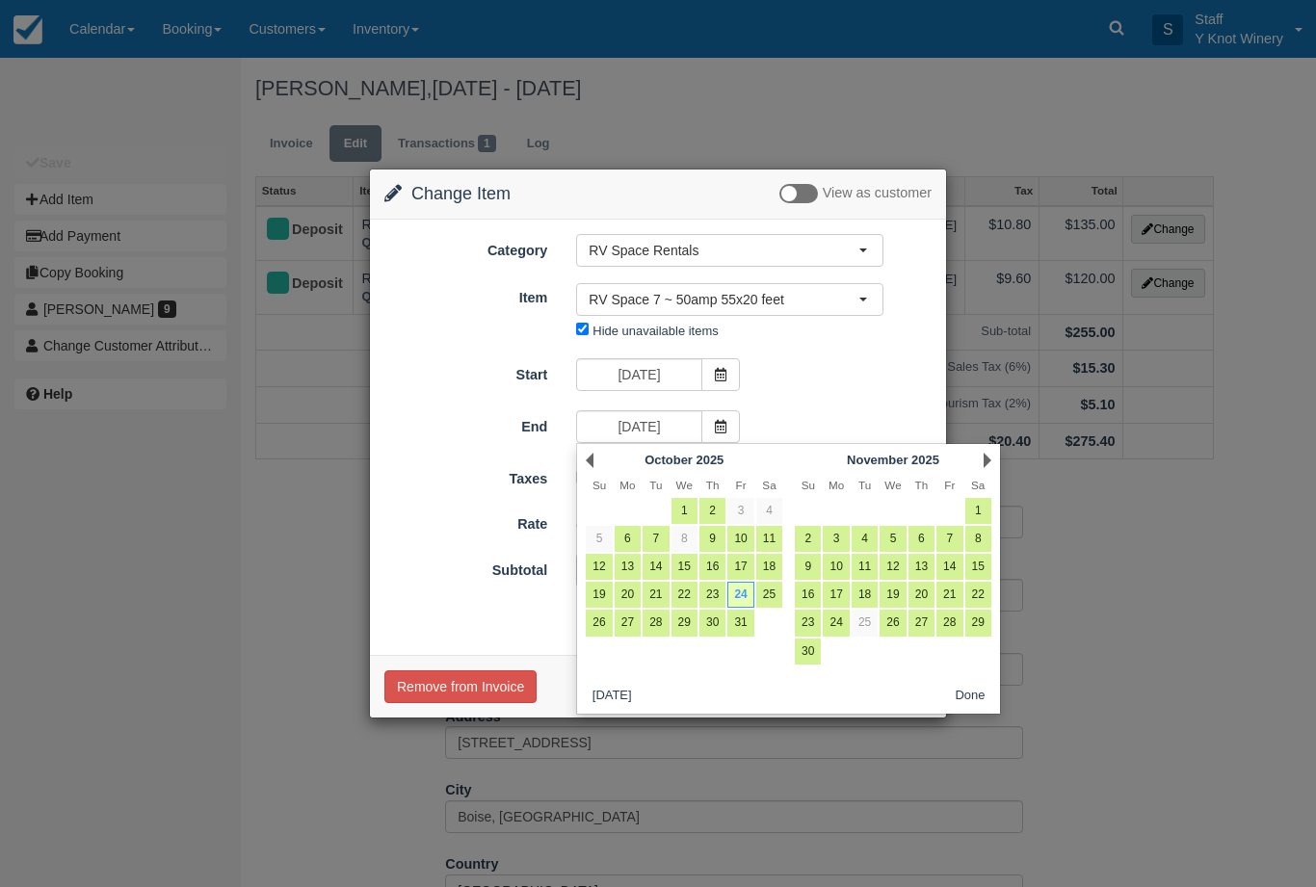
click at [593, 625] on link "26" at bounding box center [599, 623] width 26 height 26
type input "10/26/25"
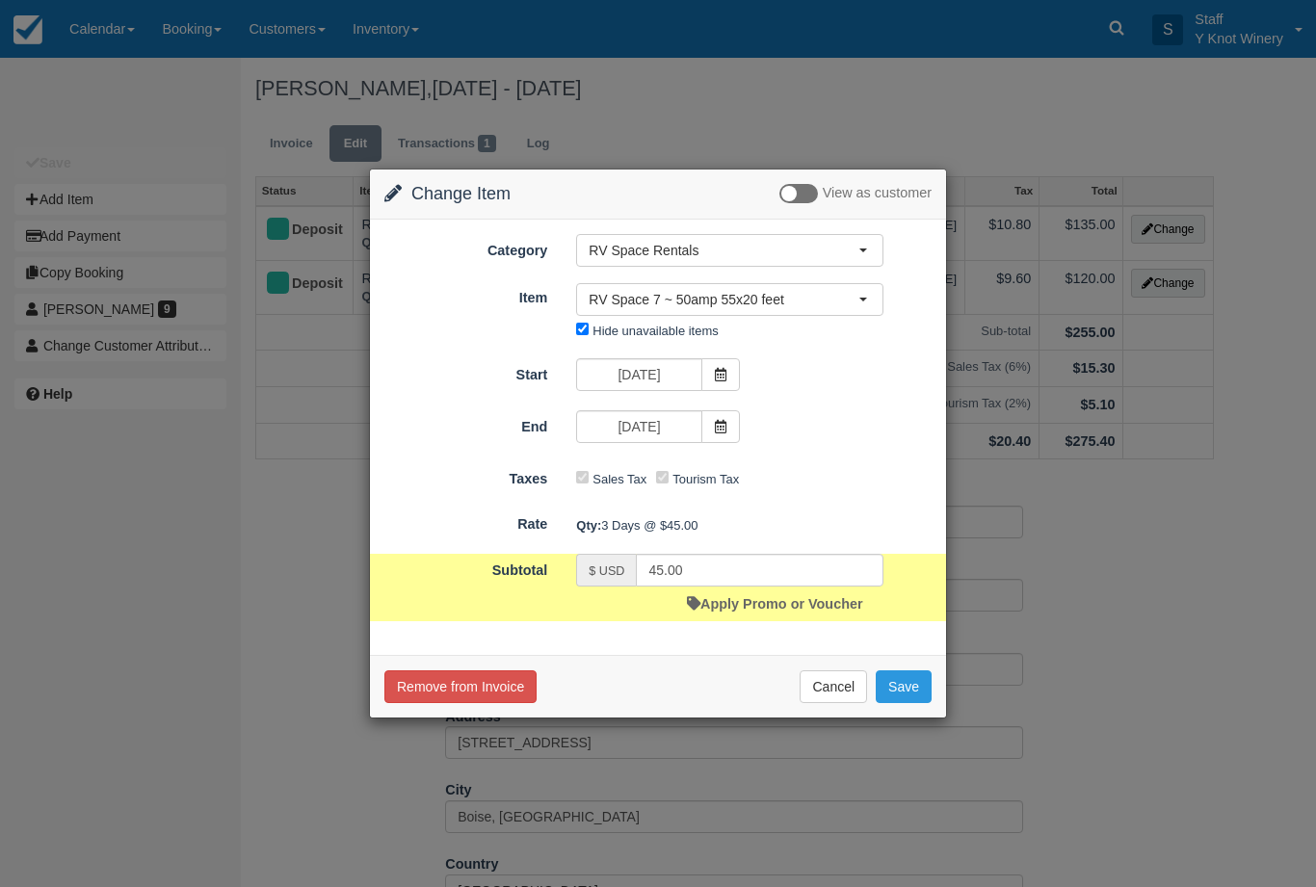
type input "135.00"
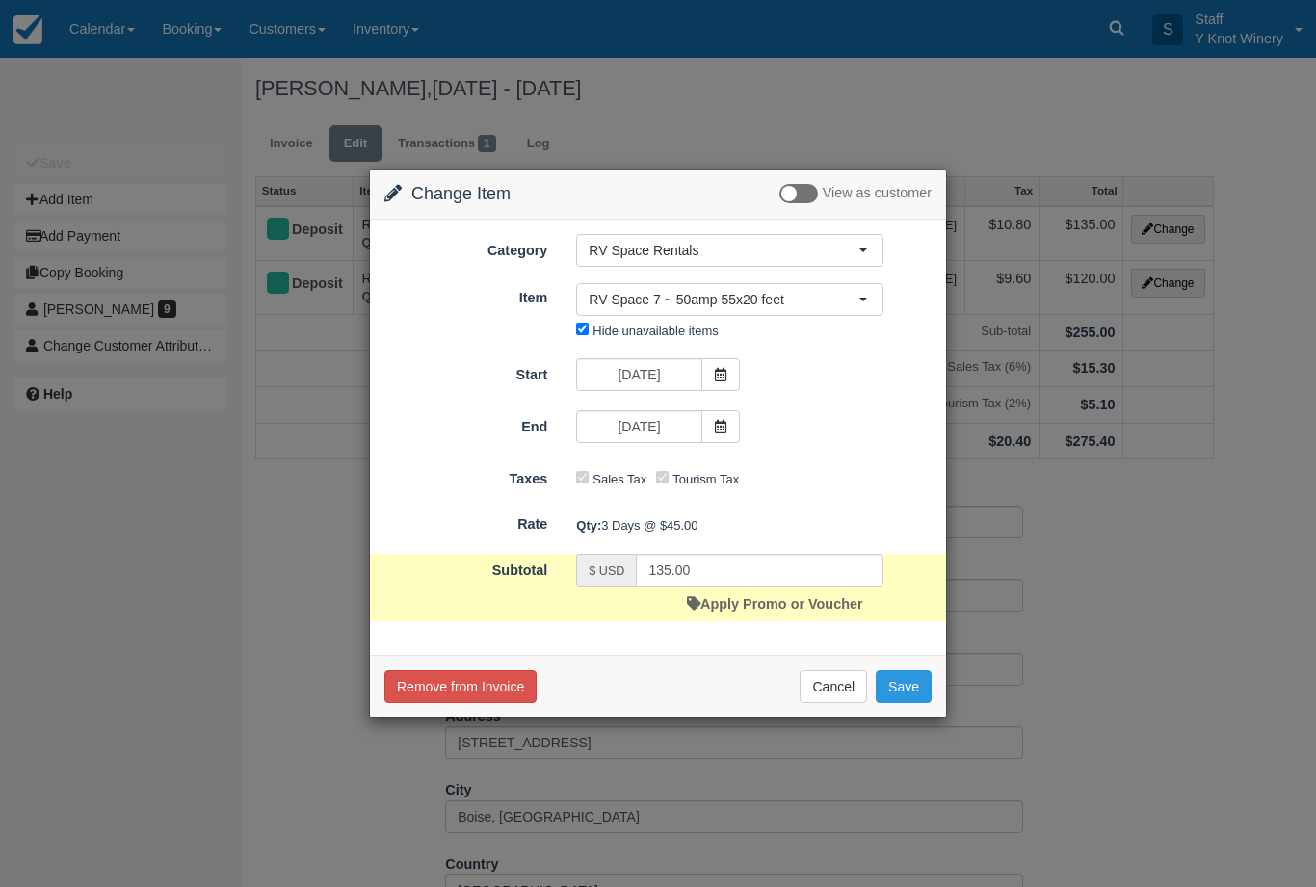
click at [889, 691] on button "Save" at bounding box center [904, 687] width 56 height 33
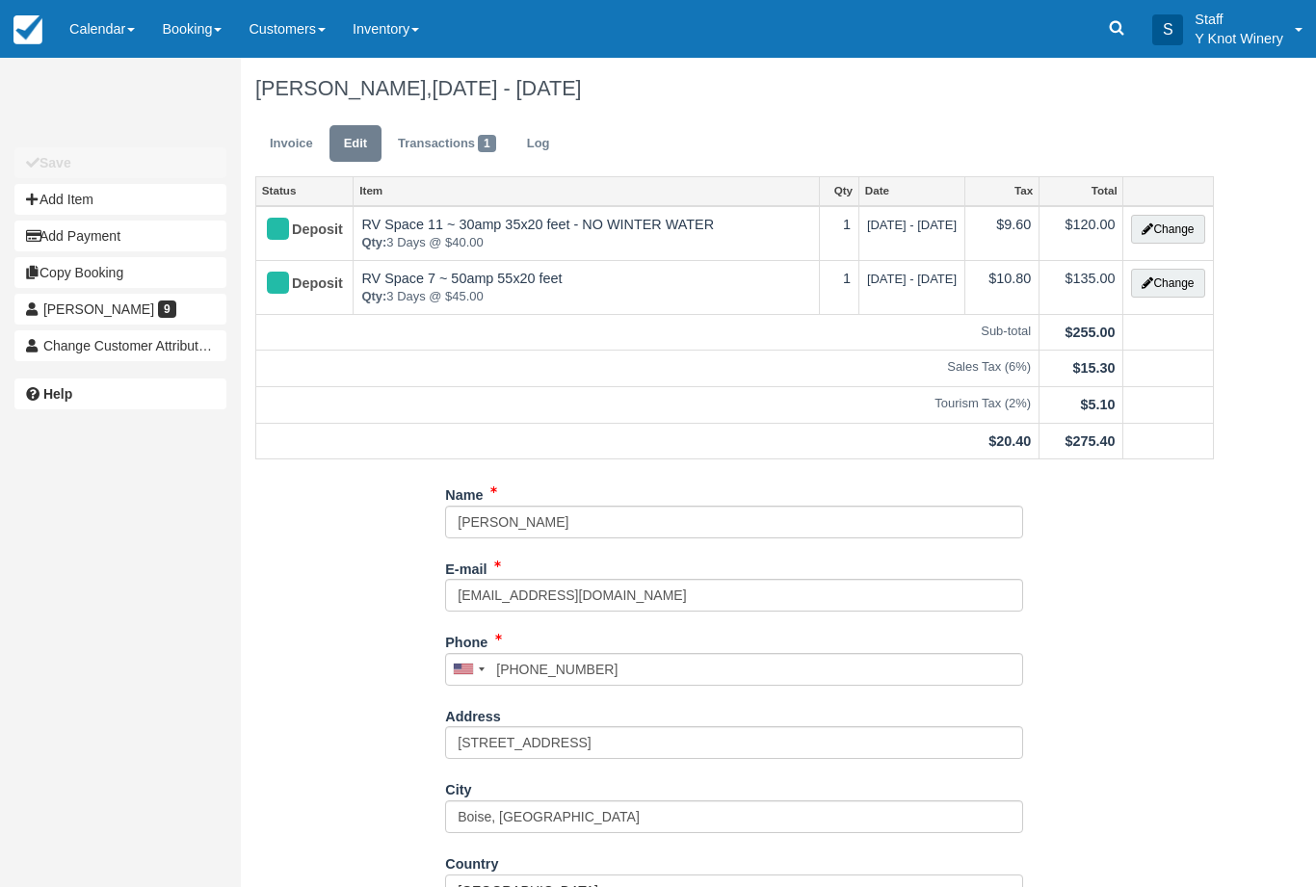
click at [124, 42] on link "Calendar" at bounding box center [102, 29] width 92 height 58
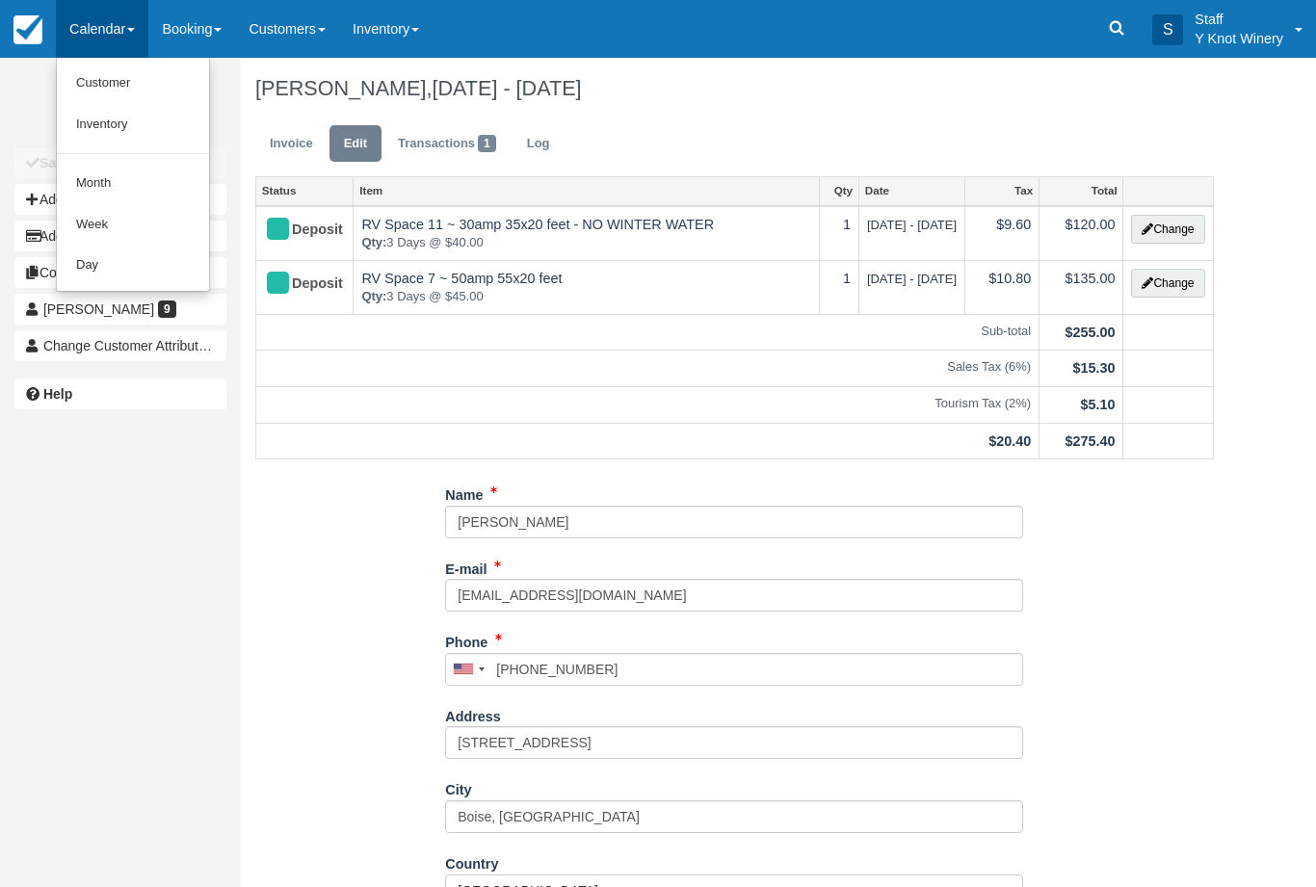
click at [117, 92] on link "Customer" at bounding box center [133, 83] width 152 height 41
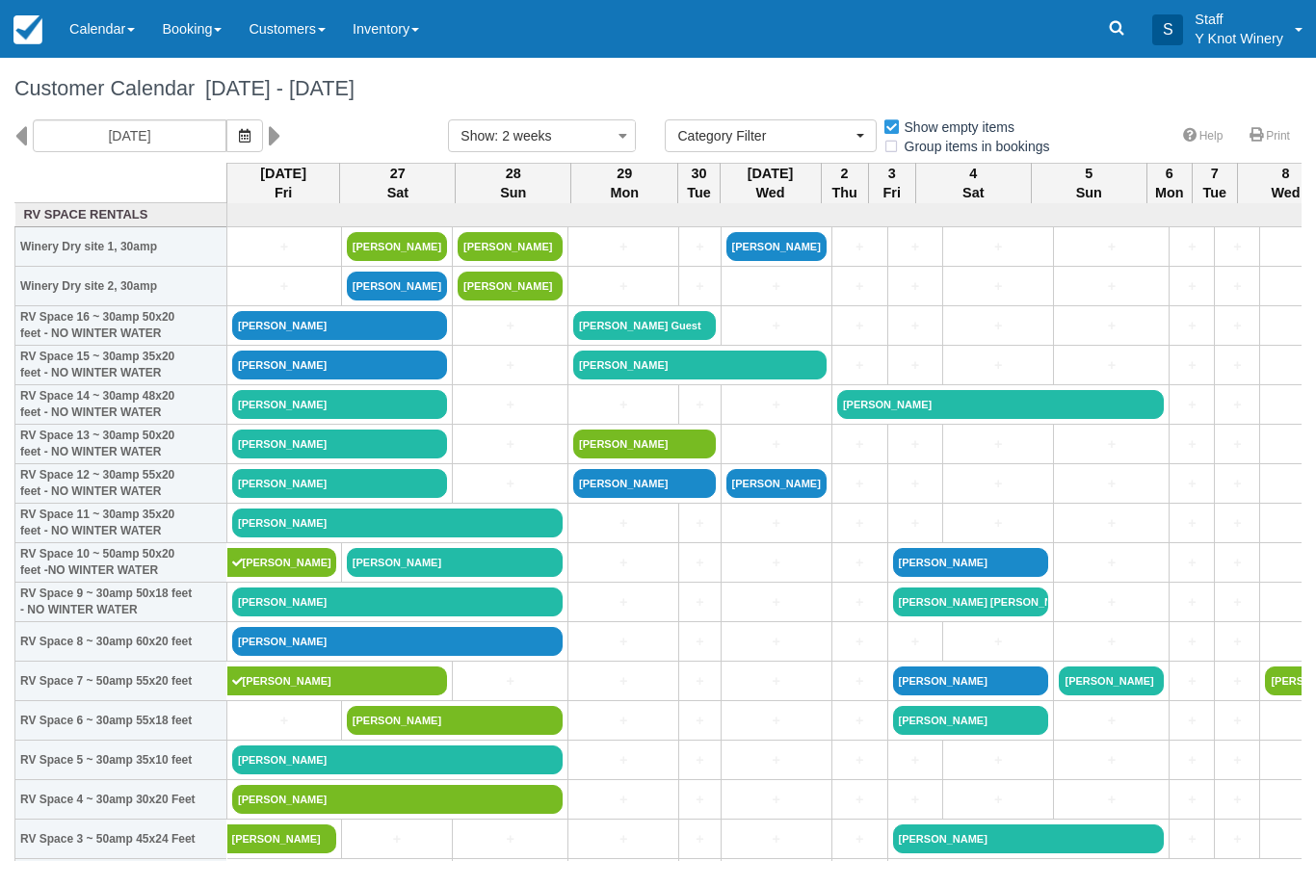
select select
click at [226, 143] on button "button" at bounding box center [244, 135] width 37 height 33
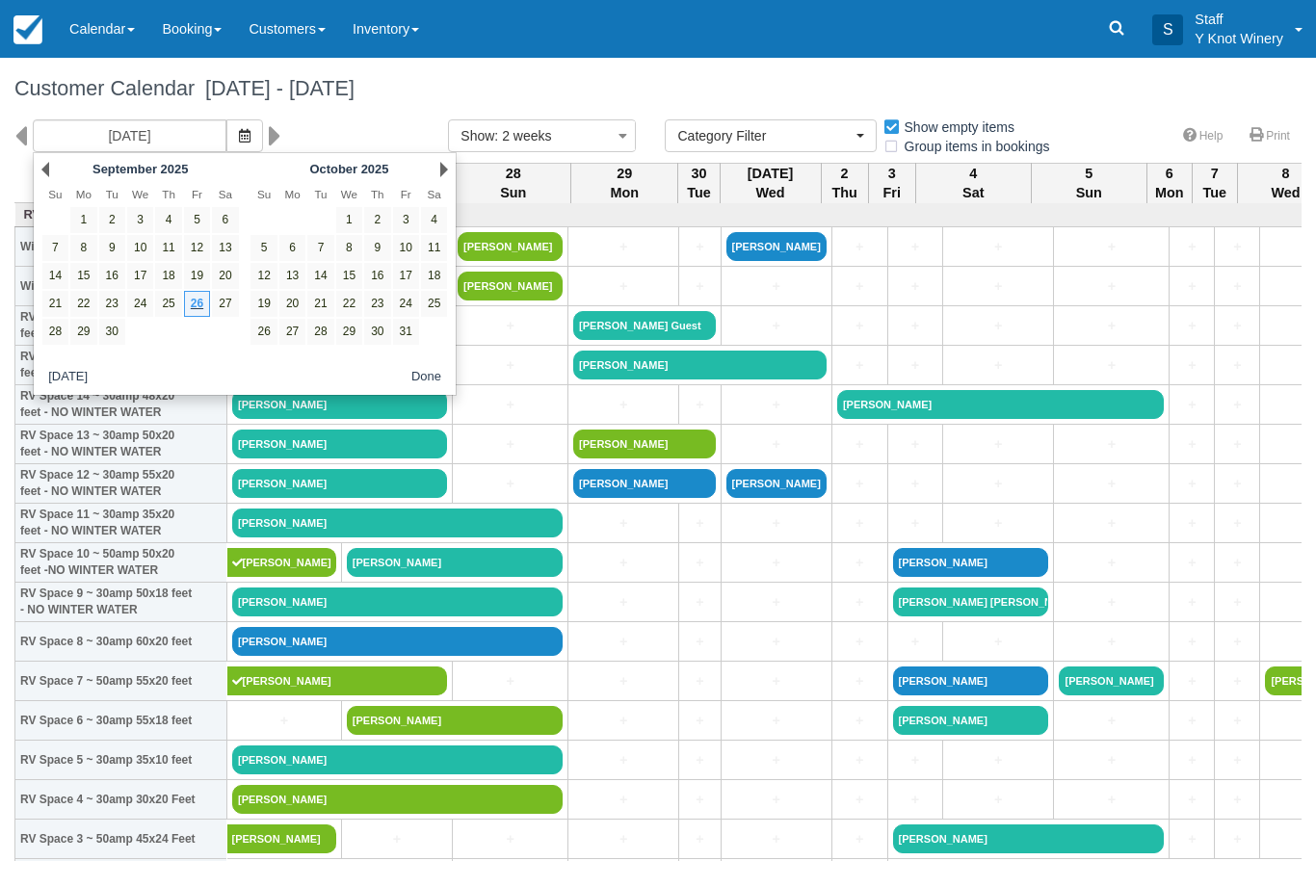
click at [410, 314] on link "24" at bounding box center [406, 304] width 26 height 26
type input "10/24/25"
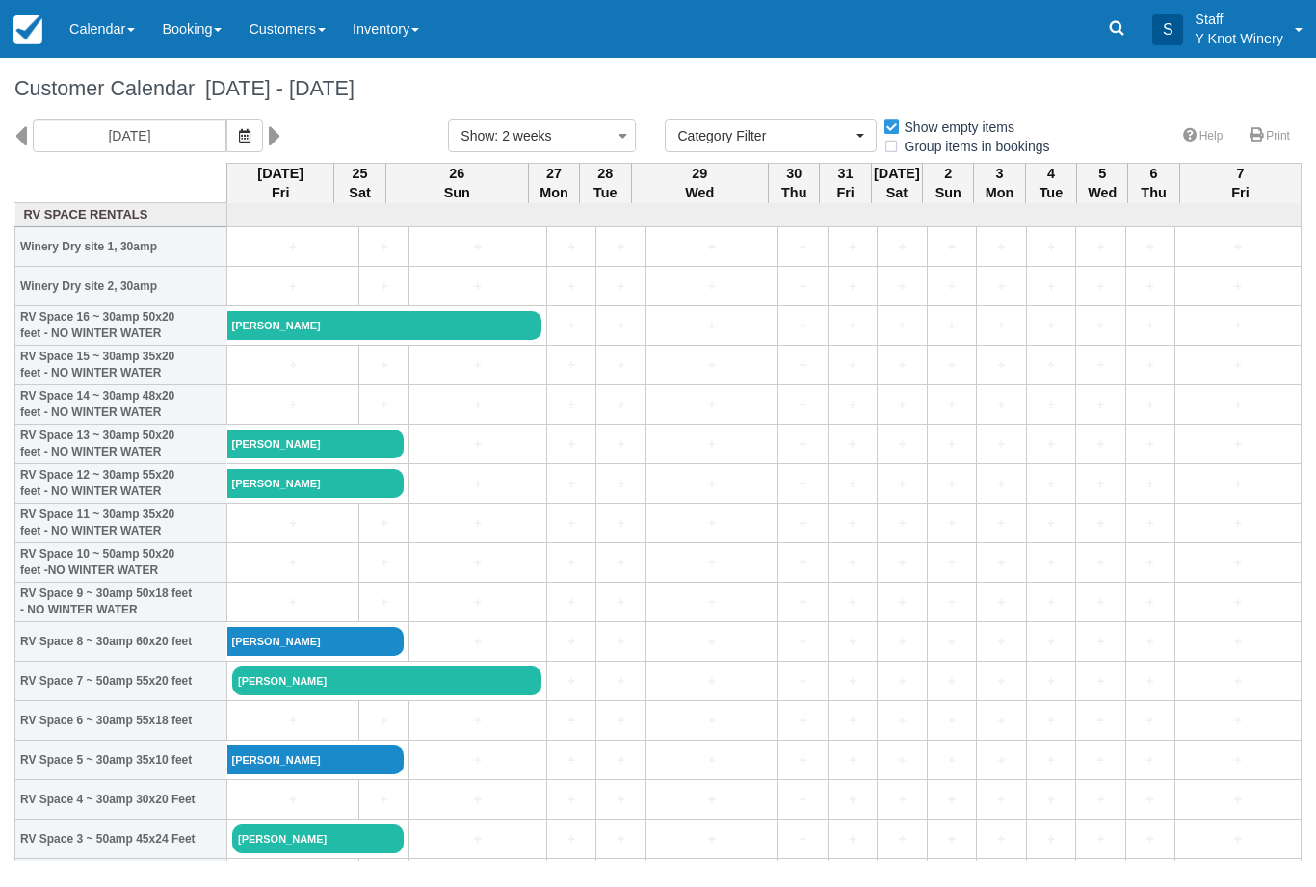
click at [138, 33] on link "Calendar" at bounding box center [102, 29] width 92 height 58
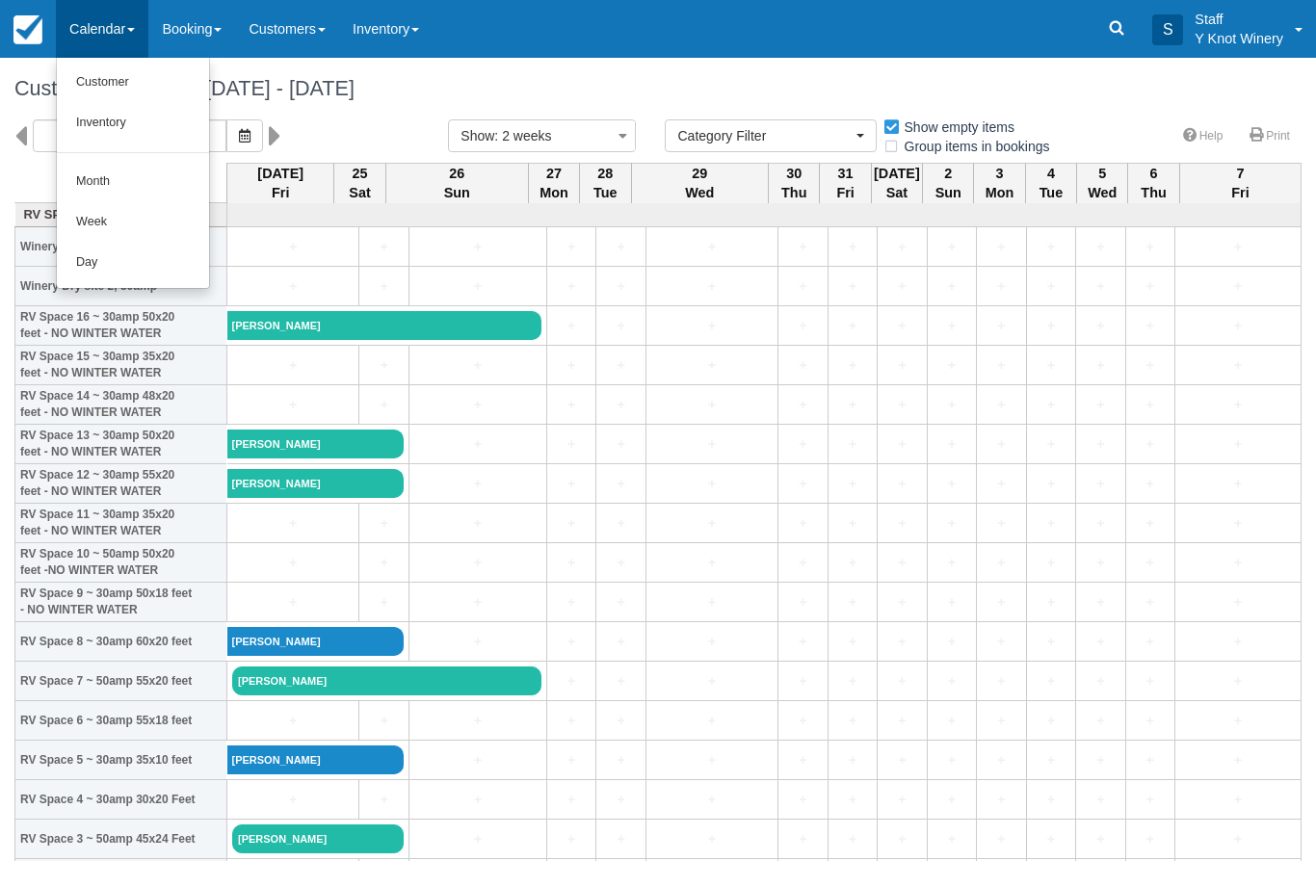
click at [105, 94] on link "Customer" at bounding box center [133, 83] width 152 height 40
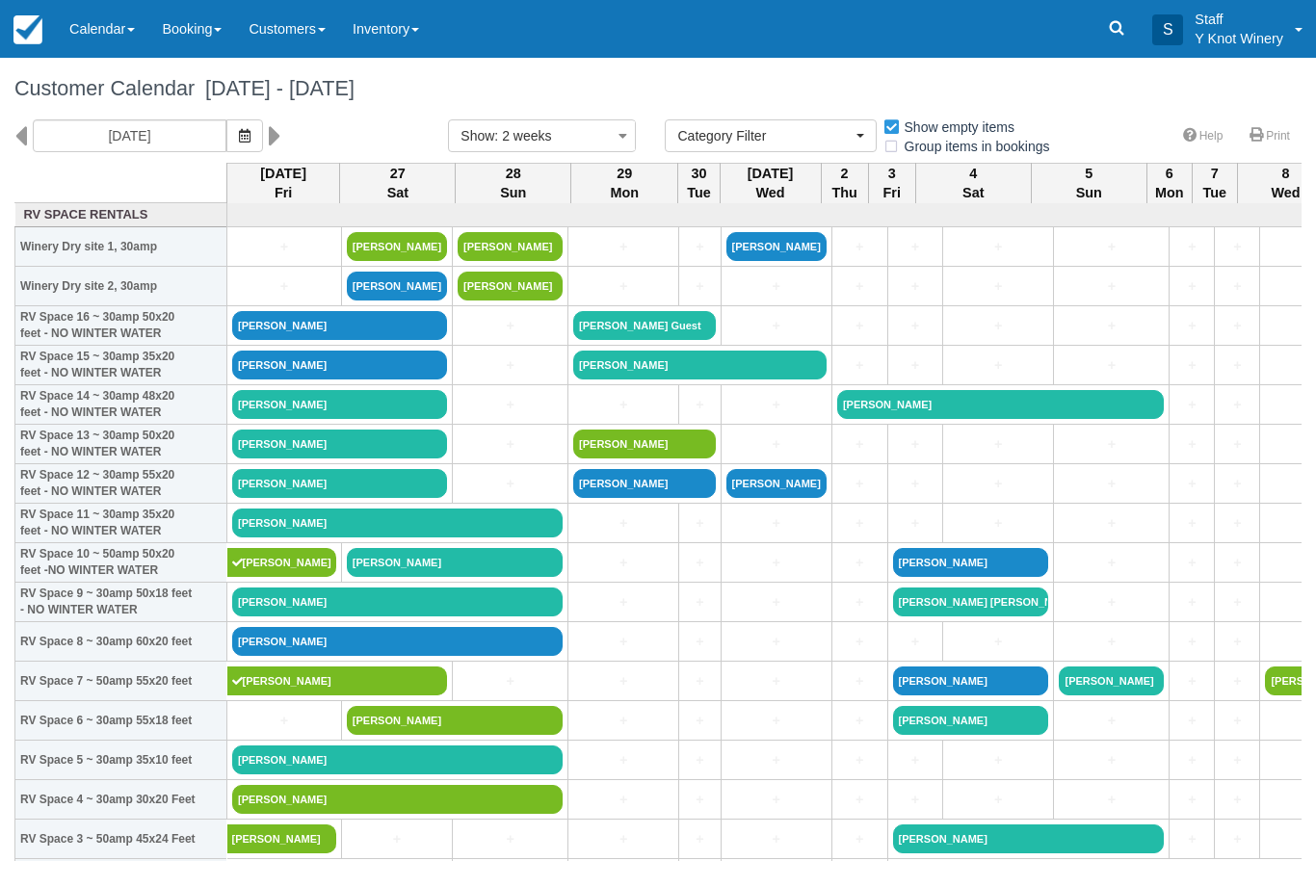
select select
click at [407, 261] on link "[PERSON_NAME]" at bounding box center [397, 246] width 100 height 29
